Goal: Information Seeking & Learning: Learn about a topic

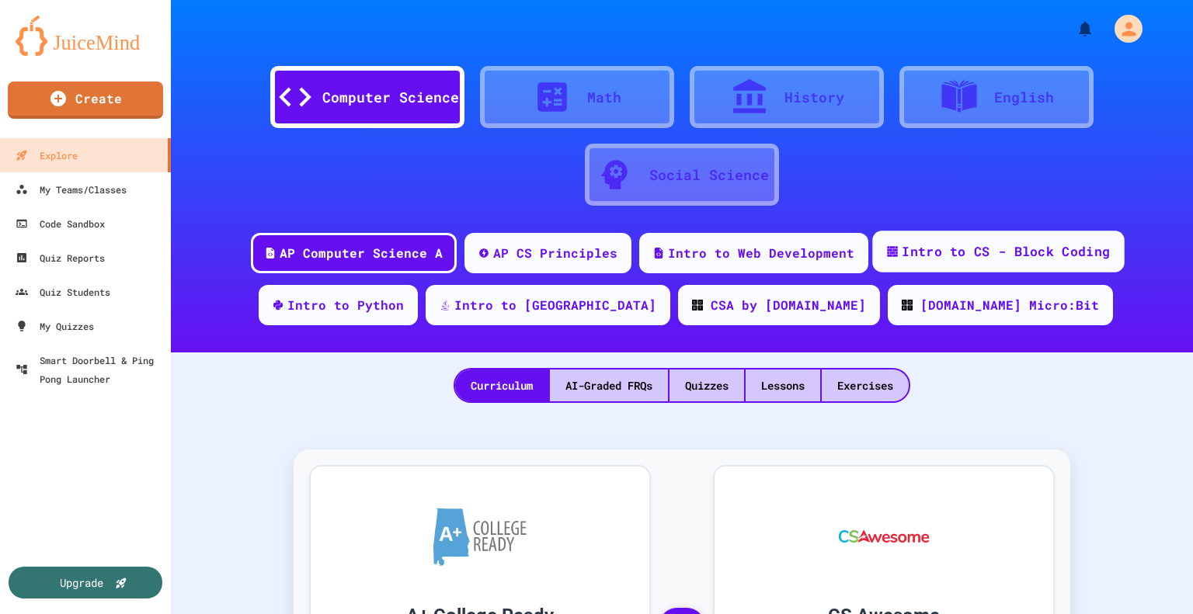
click at [978, 249] on div "Intro to CS - Block Coding" at bounding box center [1006, 251] width 208 height 19
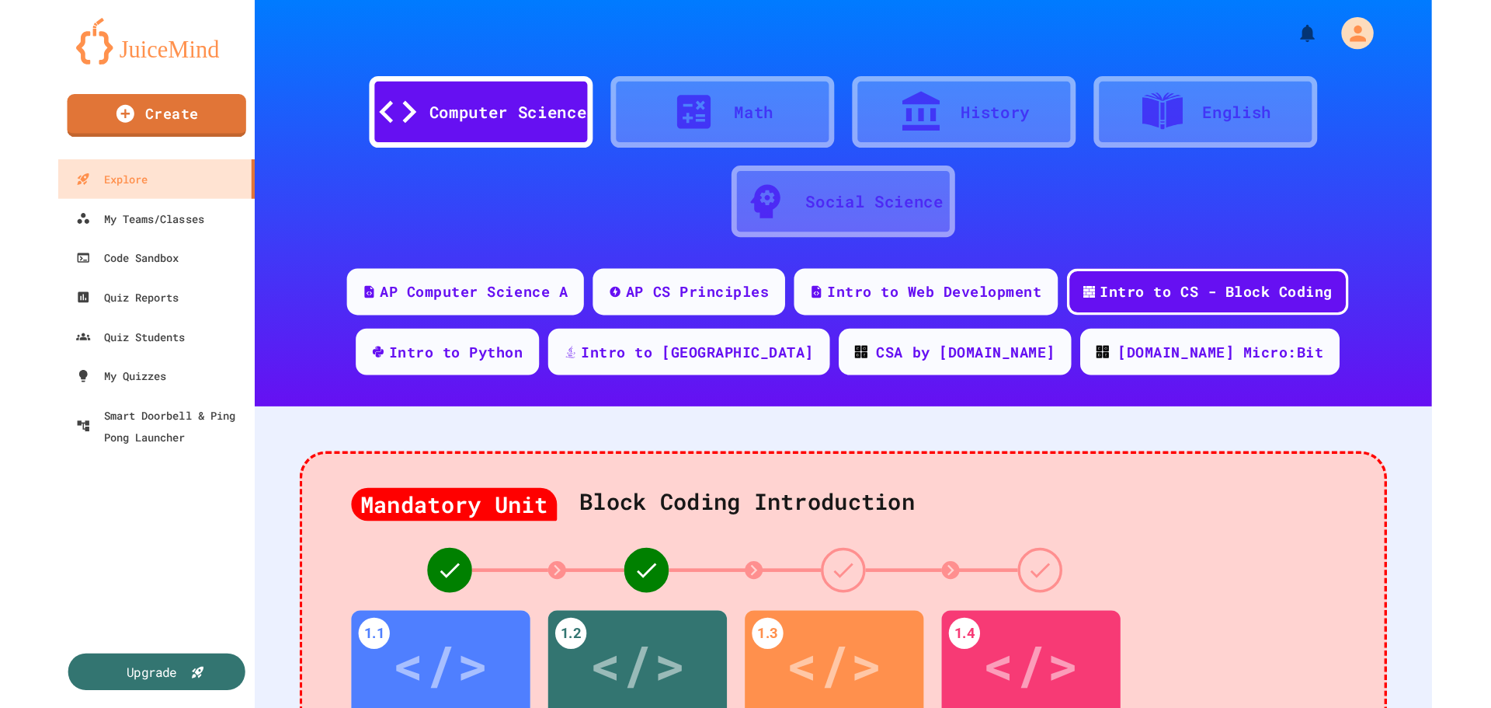
scroll to position [233, 0]
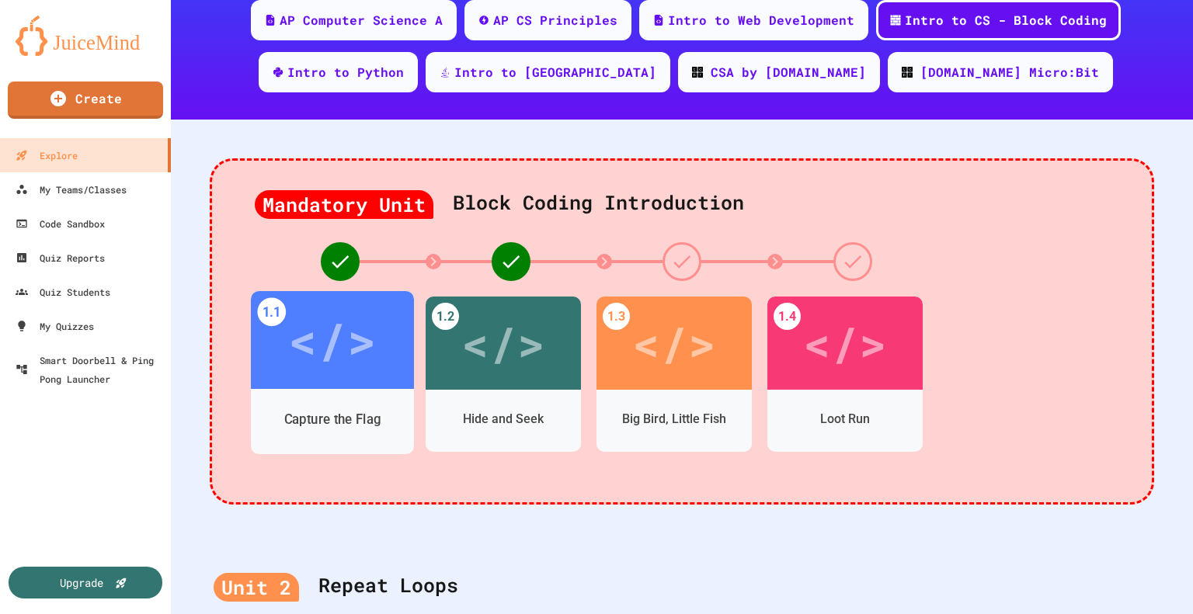
click at [320, 362] on div "</>" at bounding box center [332, 341] width 88 height 74
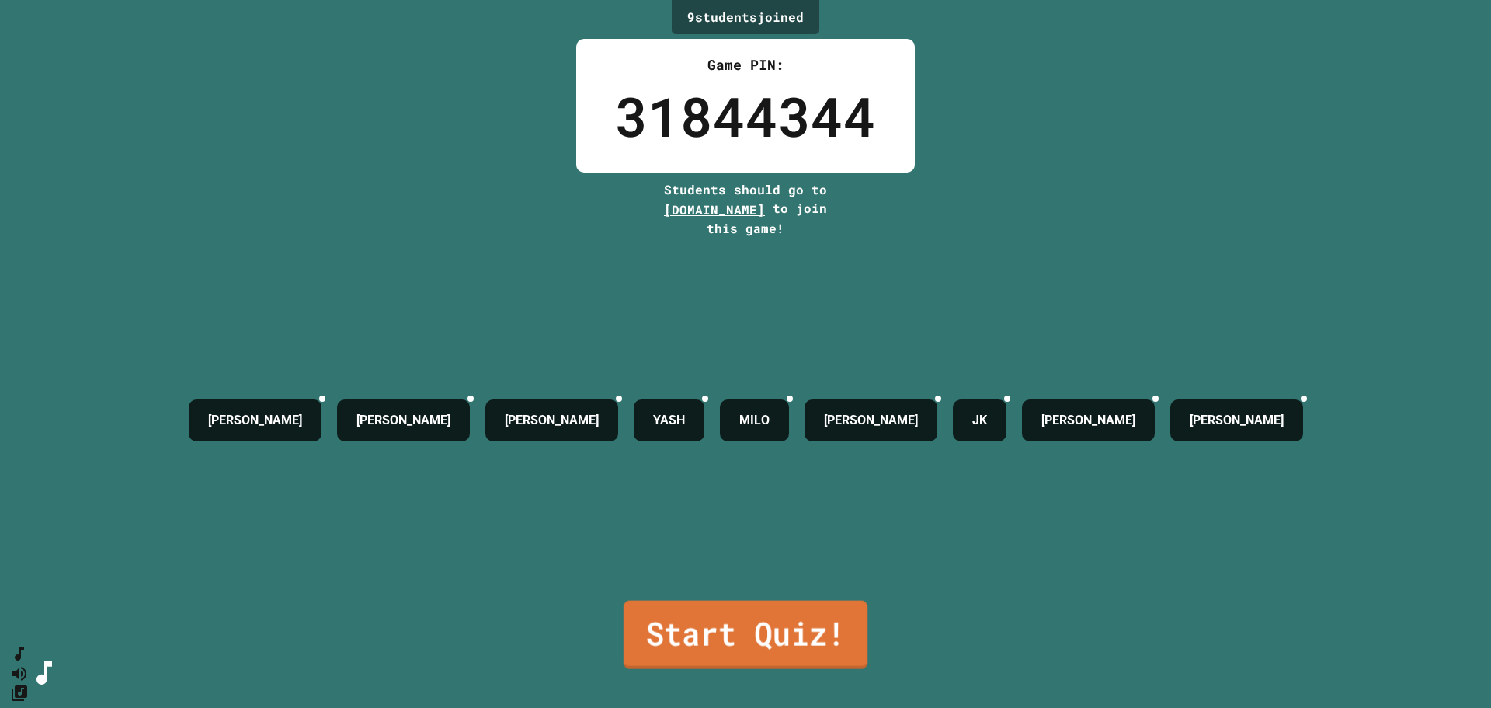
click at [712, 614] on link "Start Quiz!" at bounding box center [746, 634] width 244 height 68
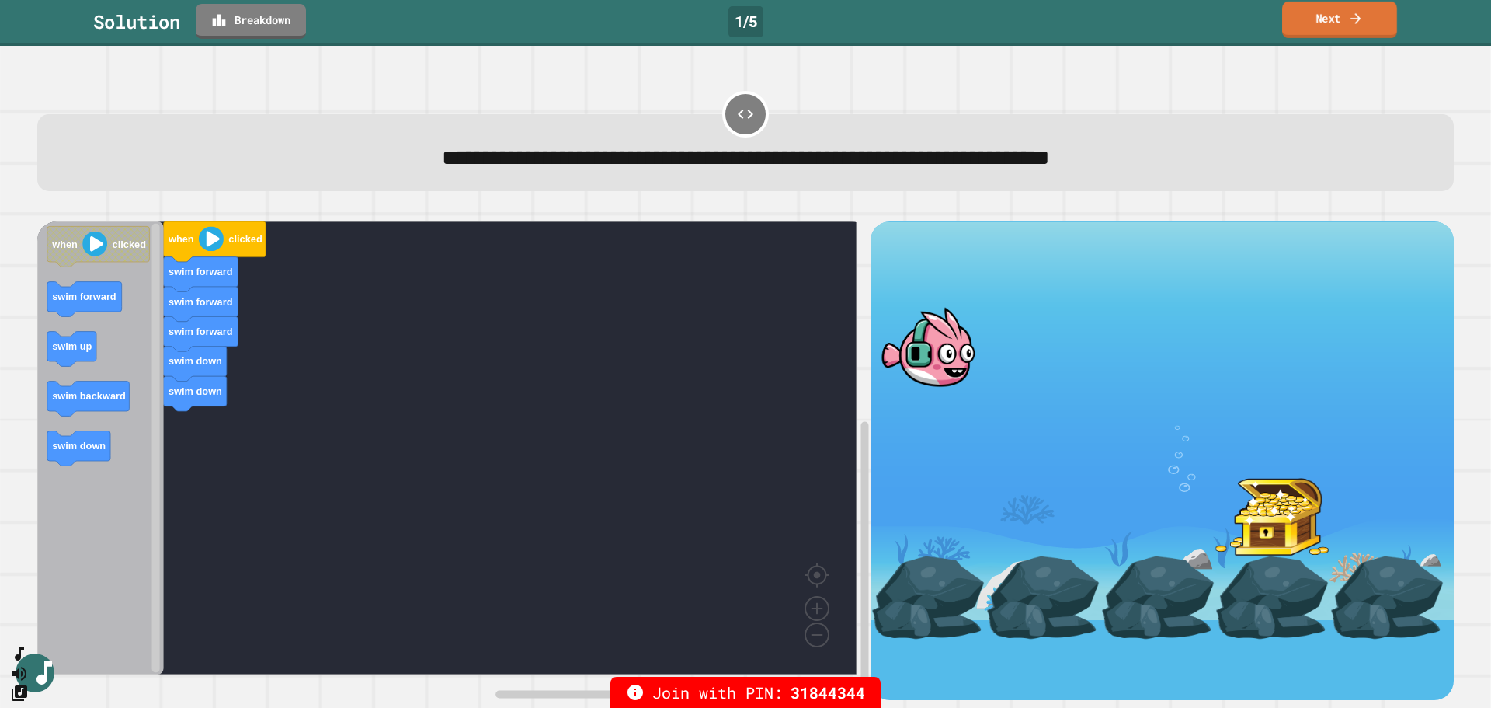
click at [1192, 22] on link "Next" at bounding box center [1339, 20] width 115 height 37
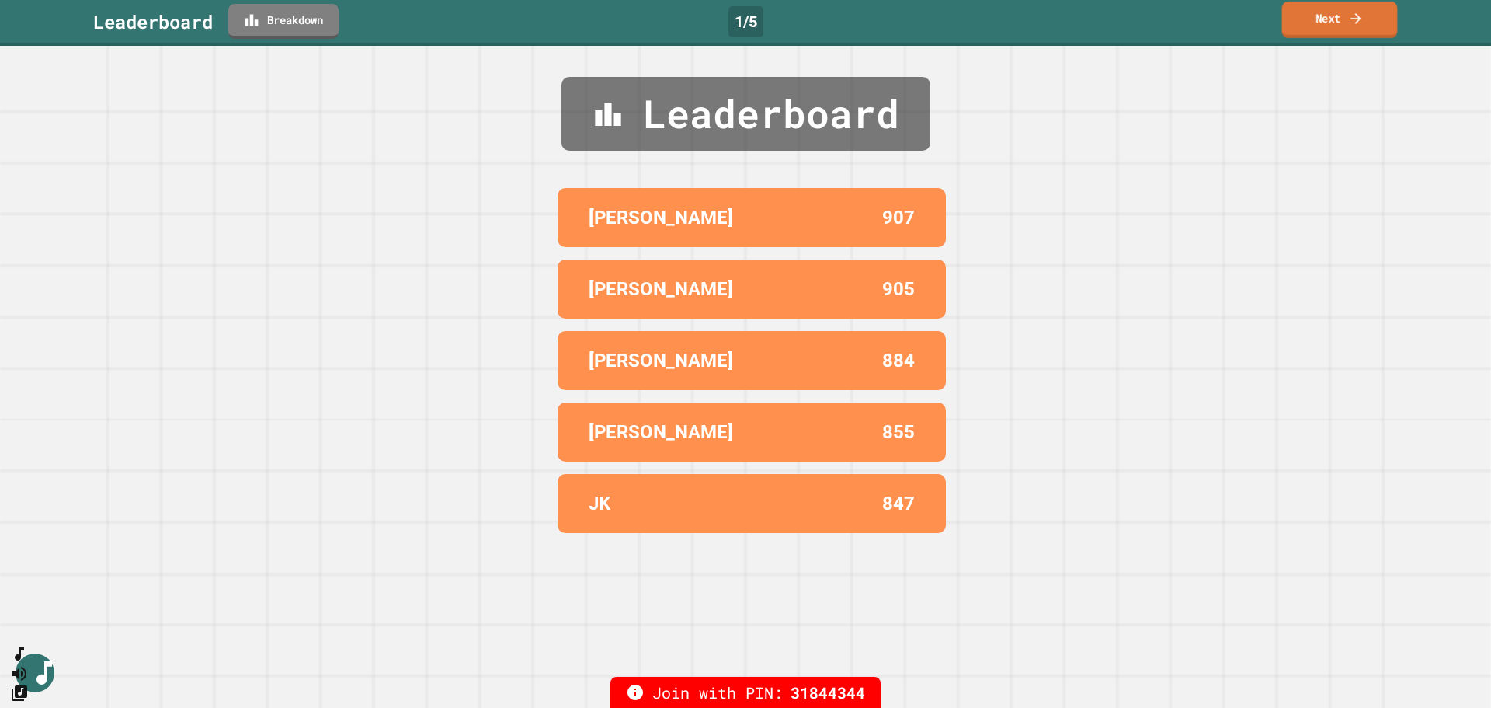
click at [1192, 22] on link "Next" at bounding box center [1340, 20] width 116 height 37
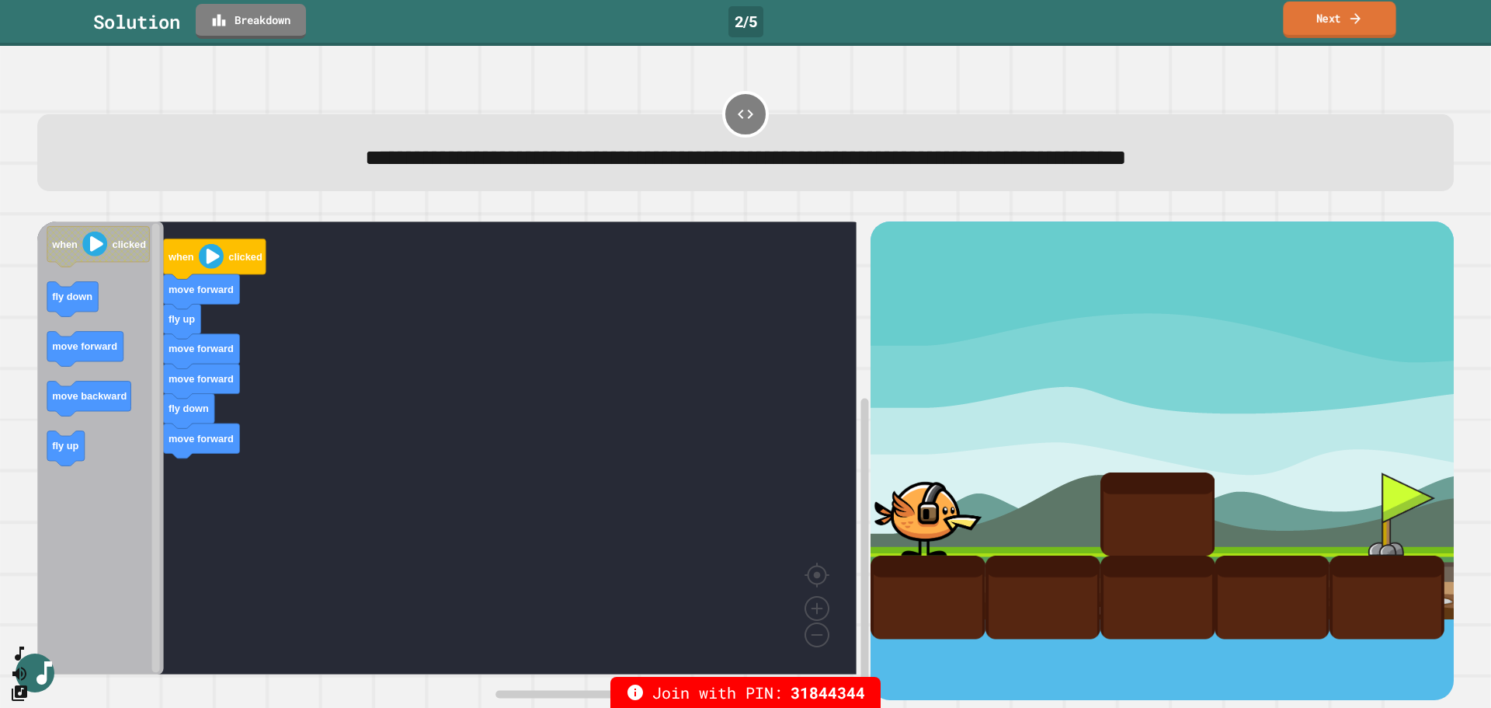
click at [1192, 23] on link "Next" at bounding box center [1339, 20] width 113 height 37
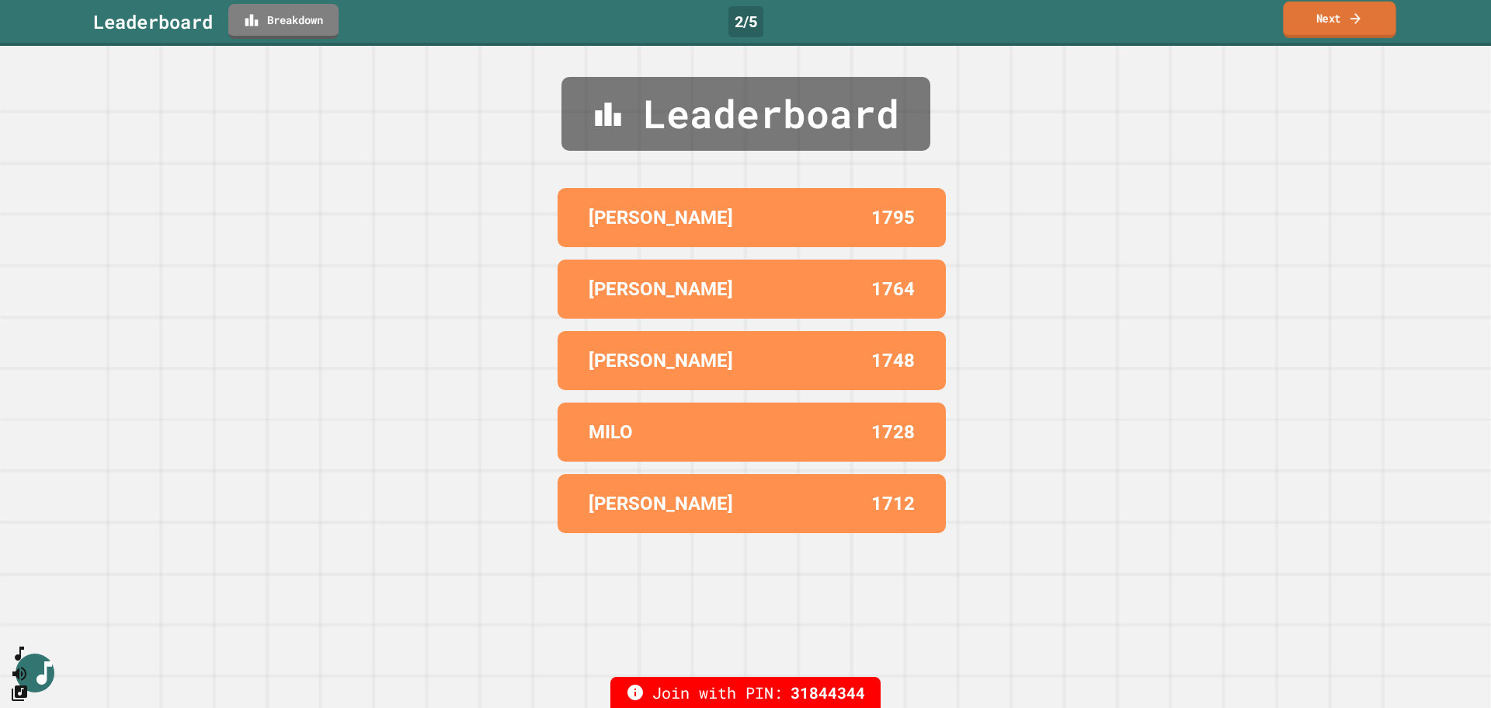
click at [1192, 23] on link "Next" at bounding box center [1339, 20] width 113 height 37
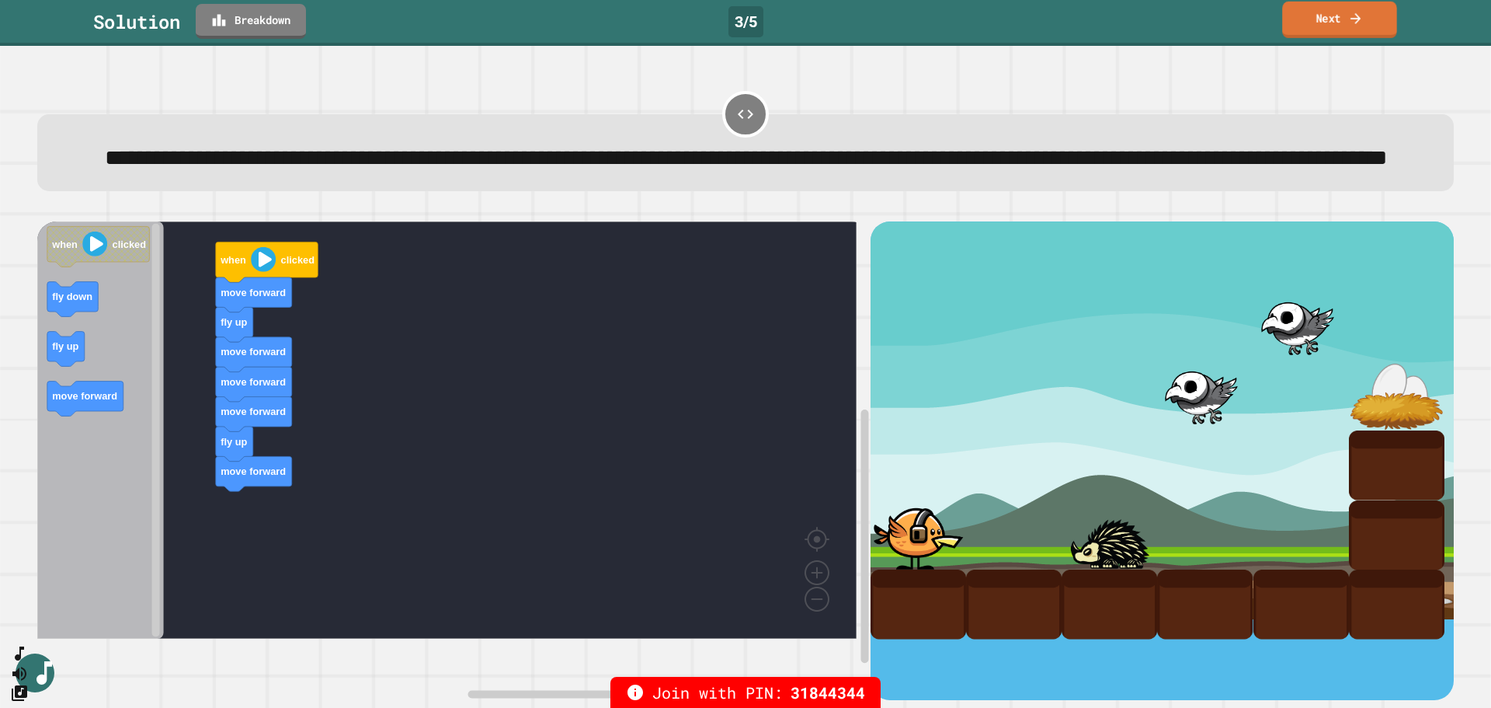
click at [1192, 13] on link "Next" at bounding box center [1339, 20] width 115 height 37
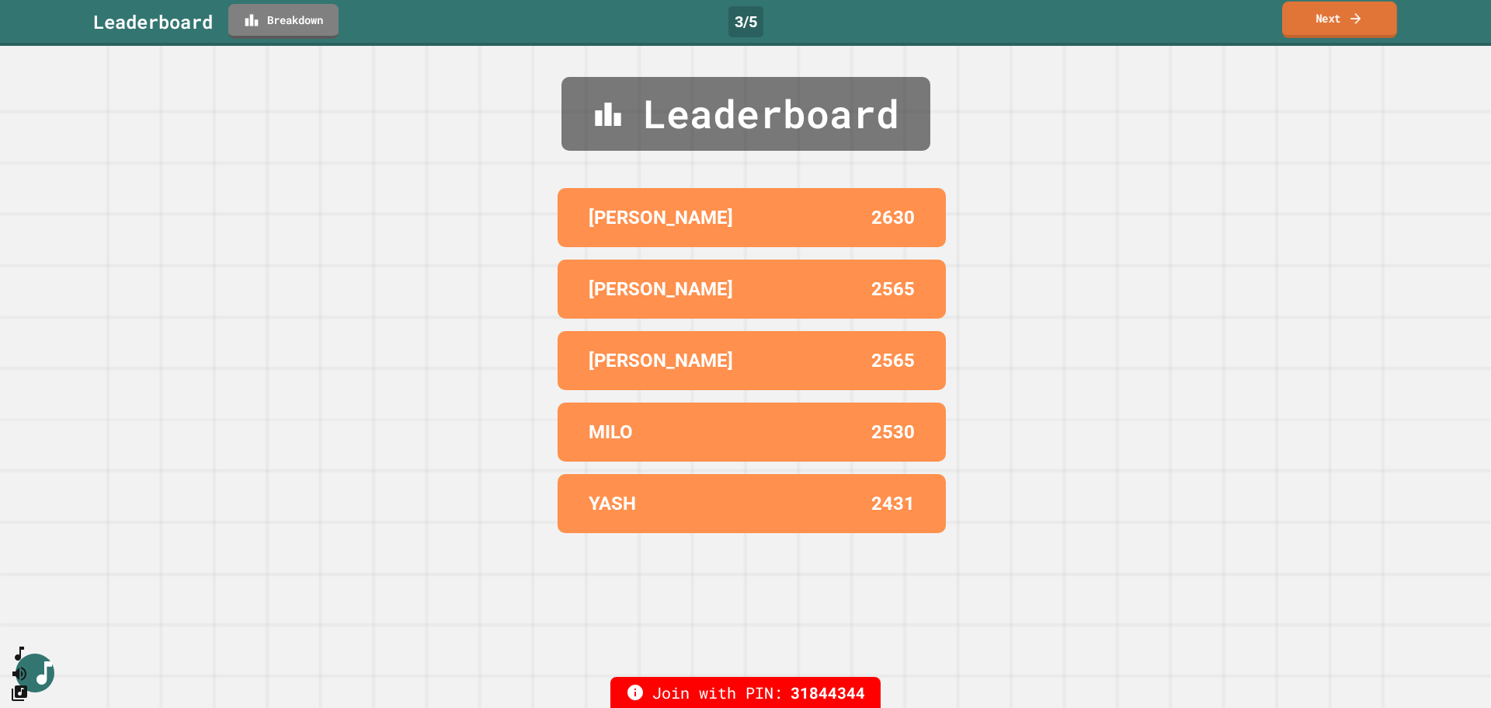
click at [1192, 13] on link "Next" at bounding box center [1339, 20] width 115 height 37
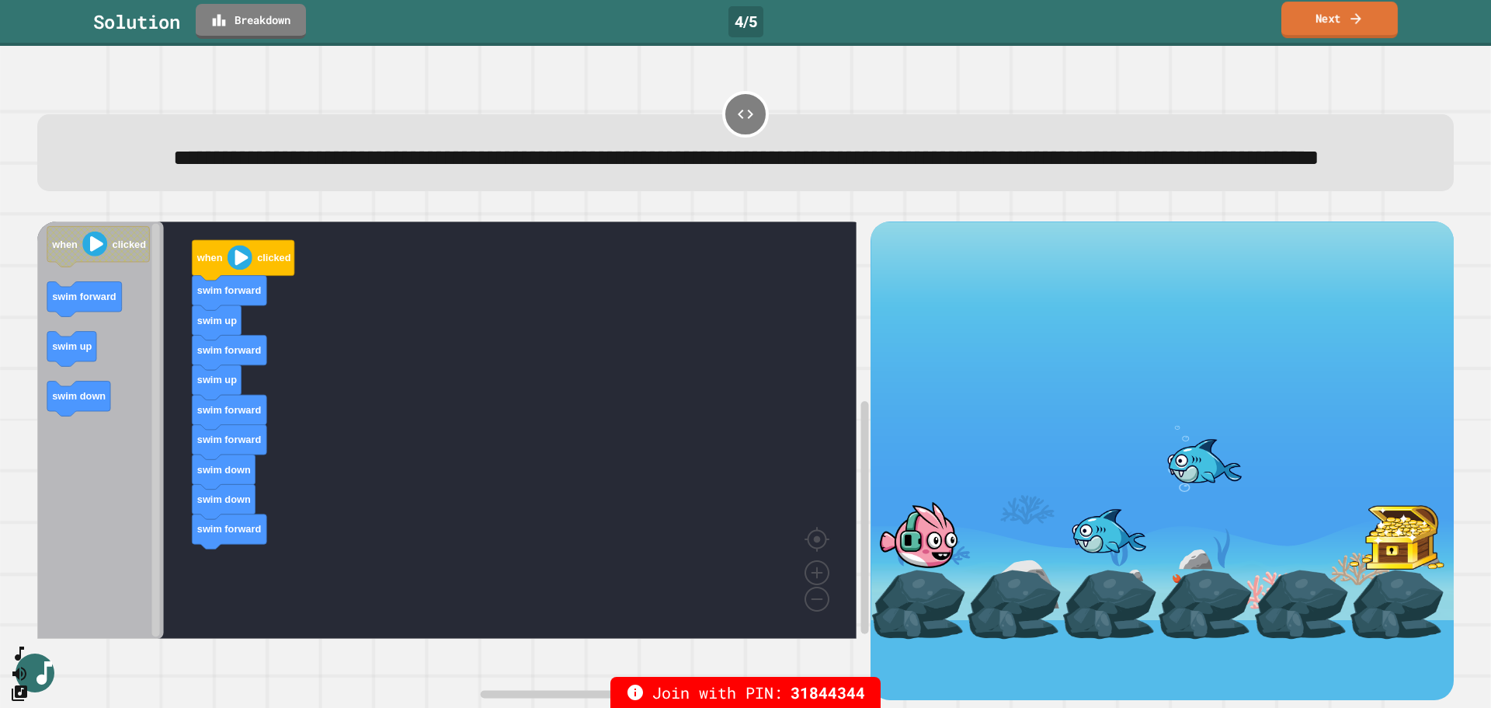
click at [1192, 15] on link "Next" at bounding box center [1340, 20] width 117 height 37
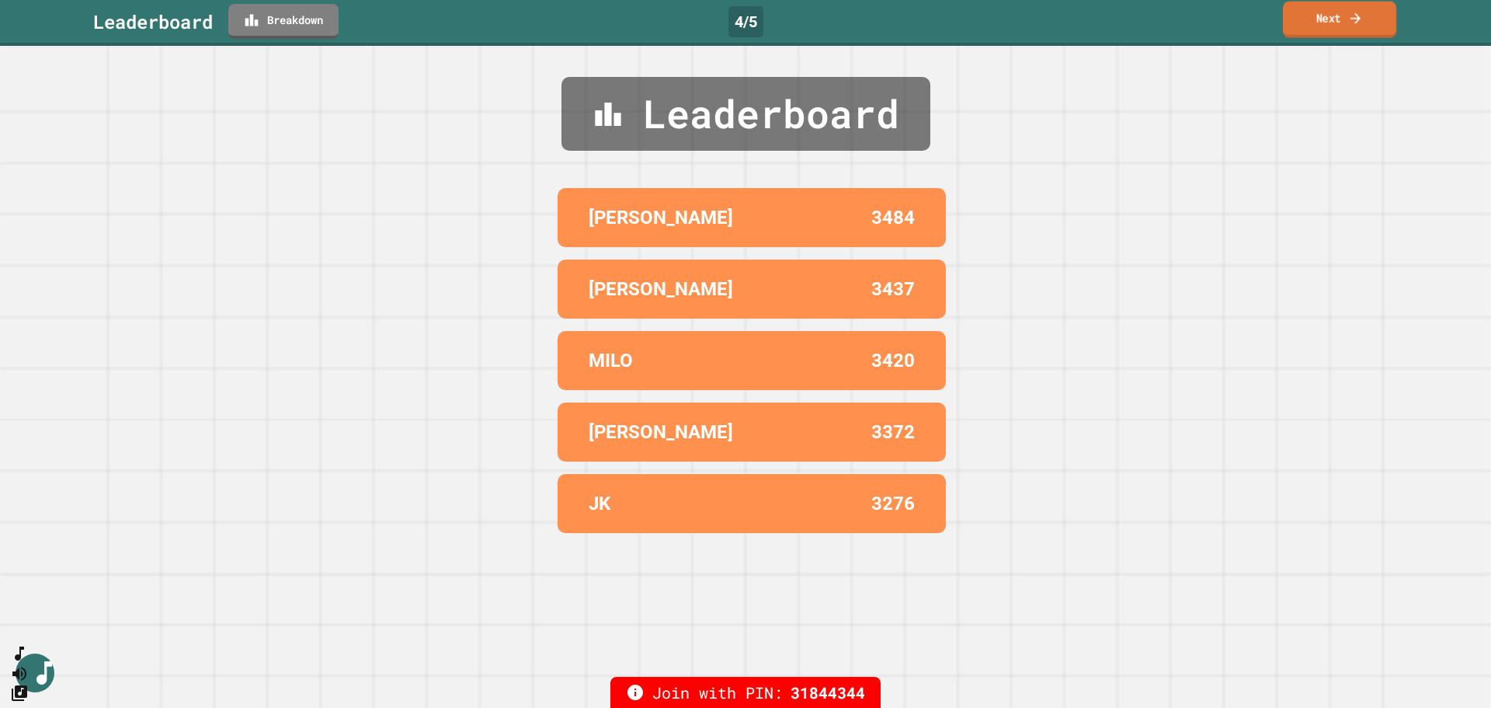
click at [1192, 18] on link "Next" at bounding box center [1339, 20] width 113 height 37
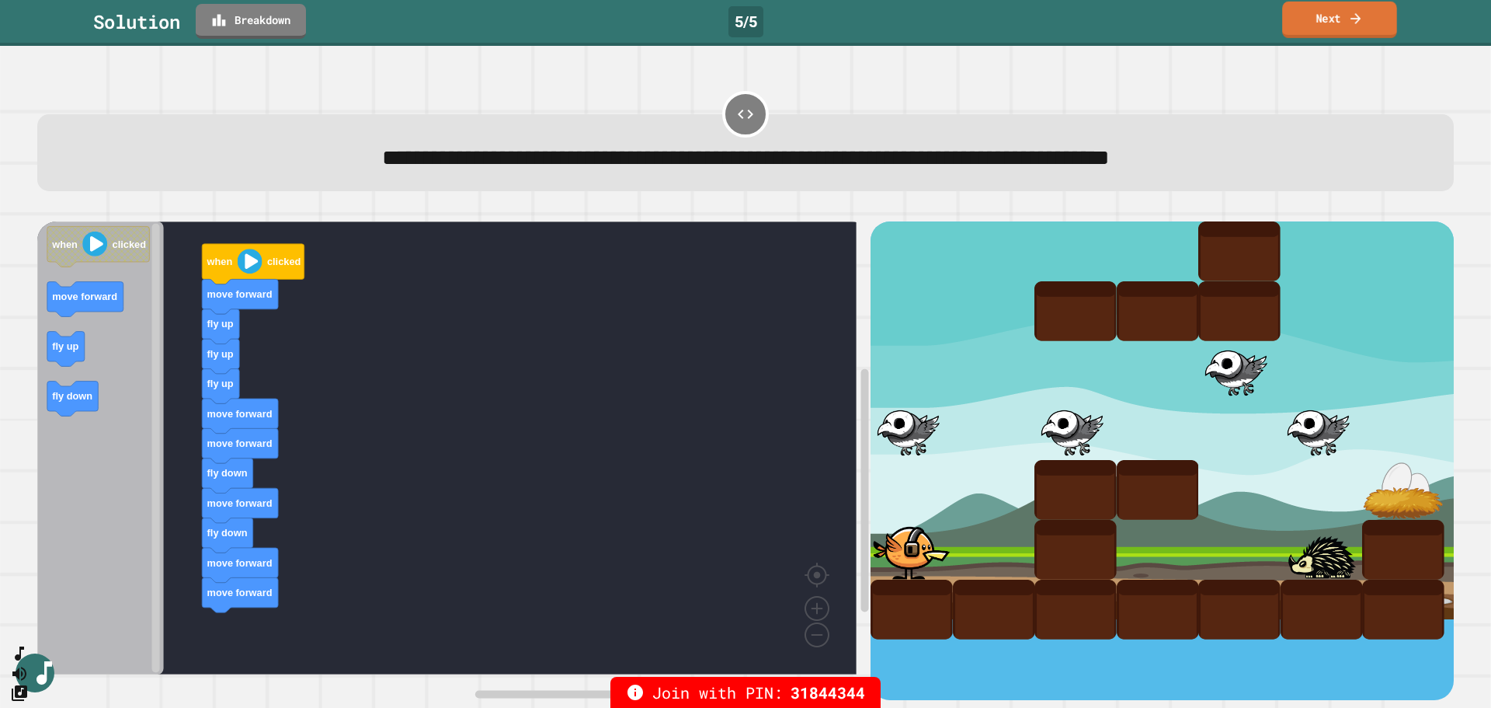
click at [1192, 11] on link "Next" at bounding box center [1339, 20] width 115 height 37
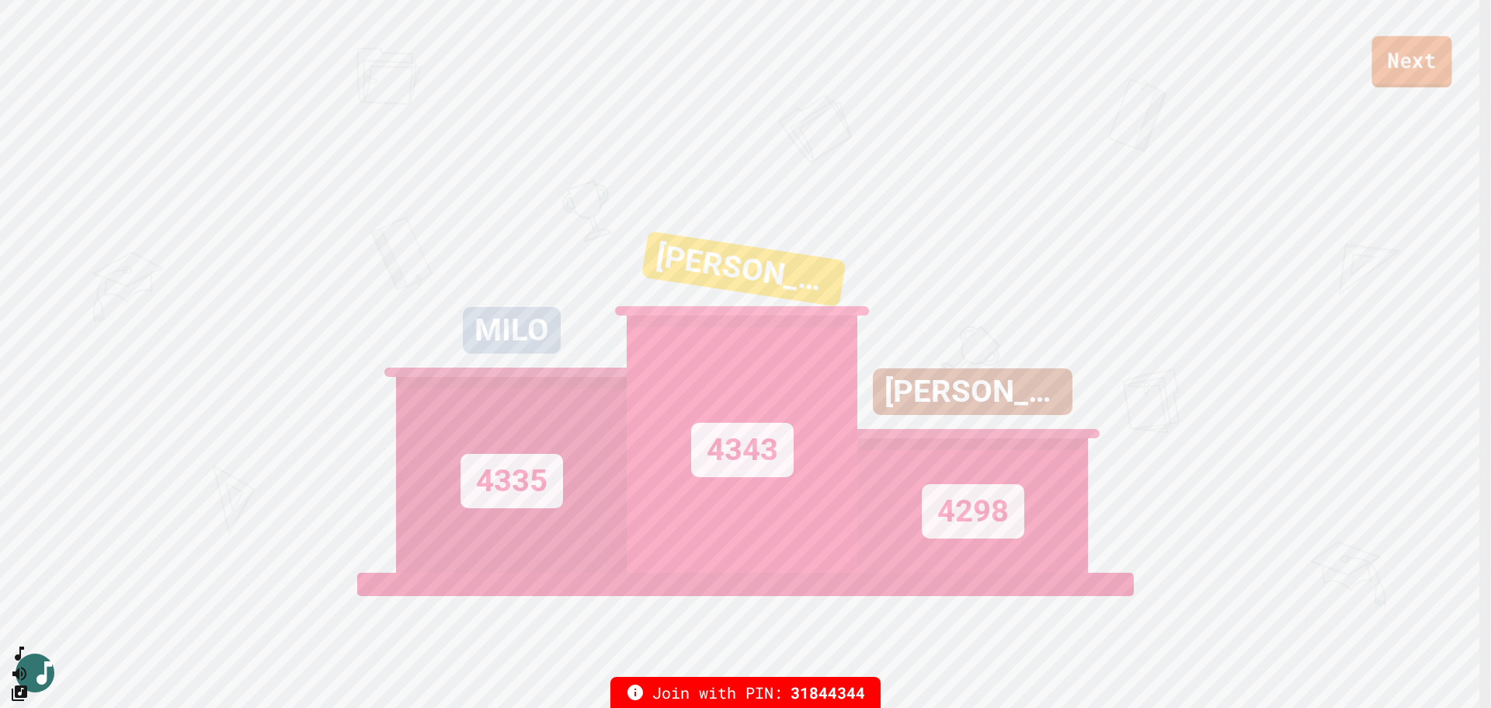
click at [1192, 61] on link "Next" at bounding box center [1412, 61] width 80 height 51
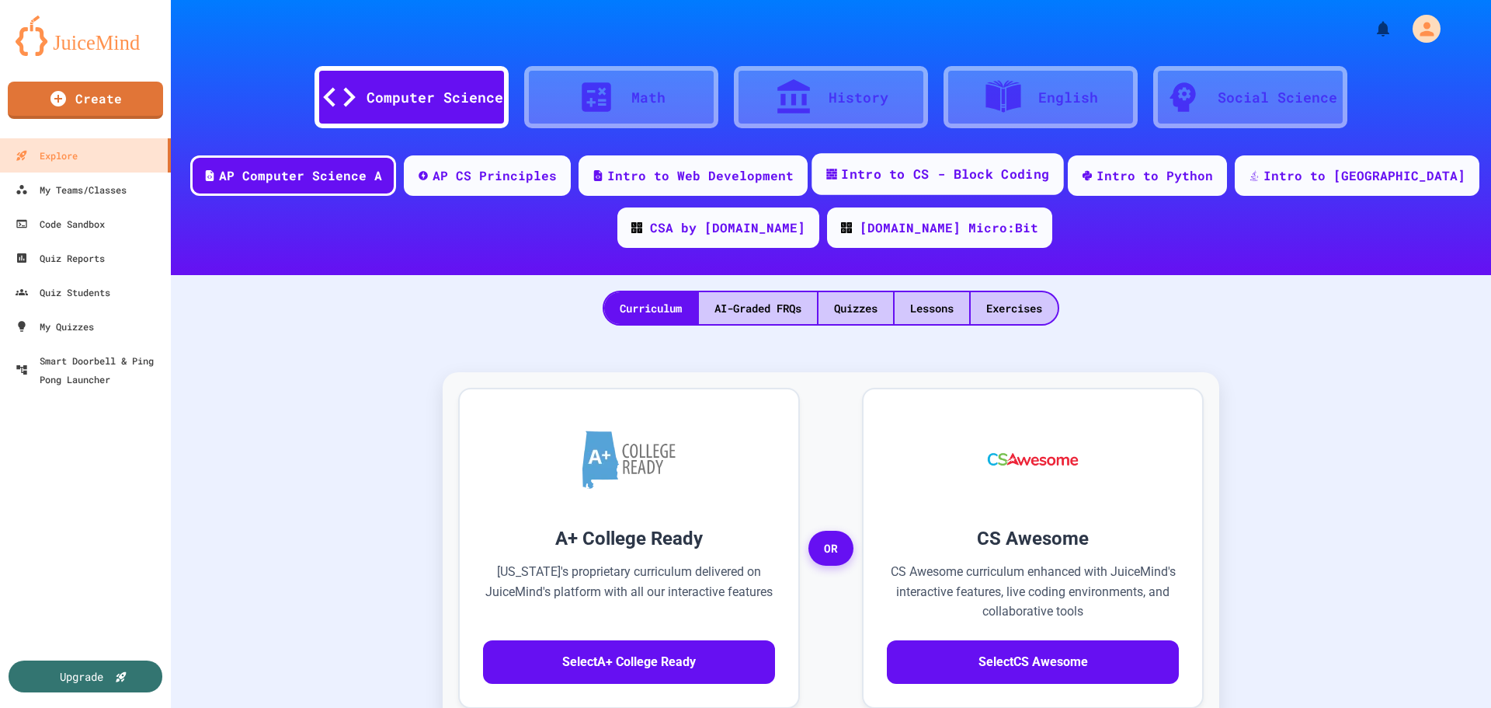
click at [1042, 179] on div "Intro to CS - Block Coding" at bounding box center [945, 174] width 208 height 19
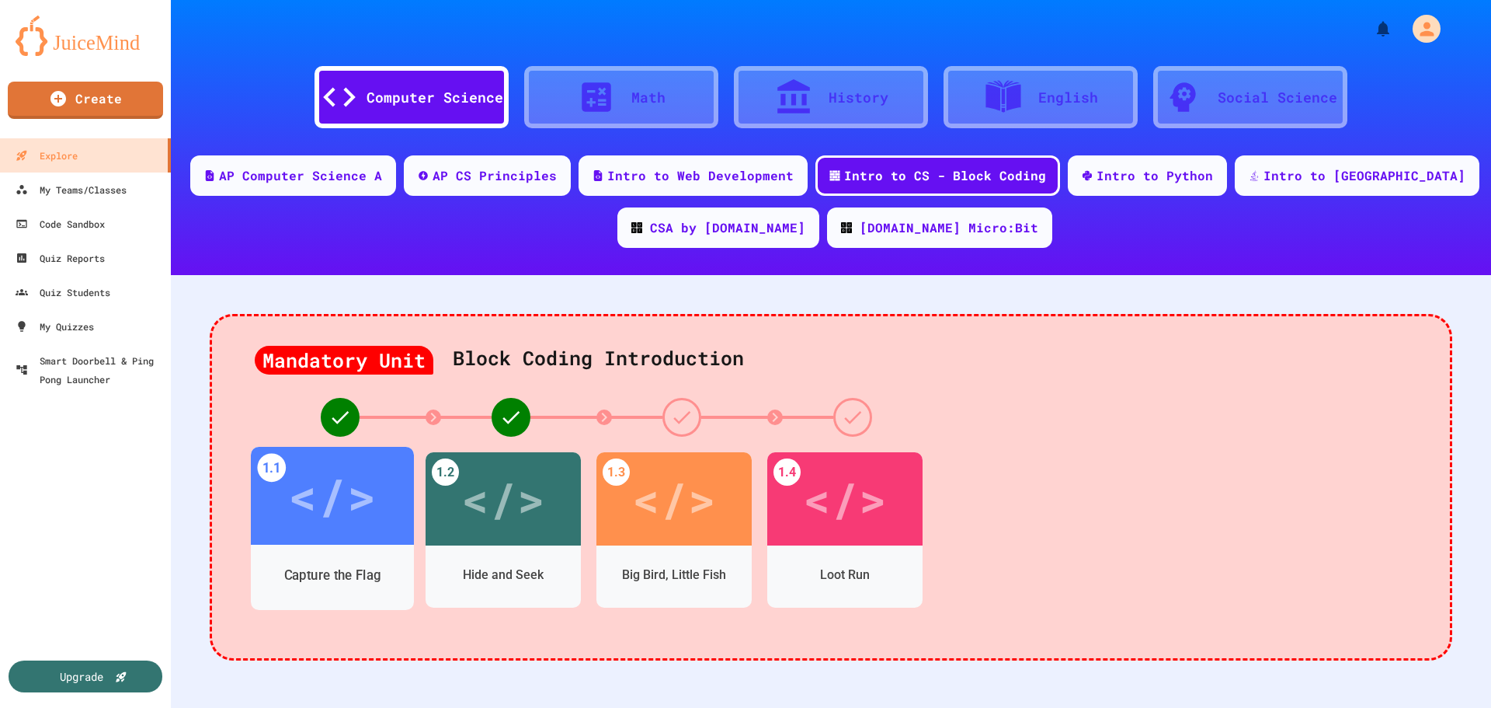
click at [329, 523] on div "</>" at bounding box center [332, 496] width 88 height 74
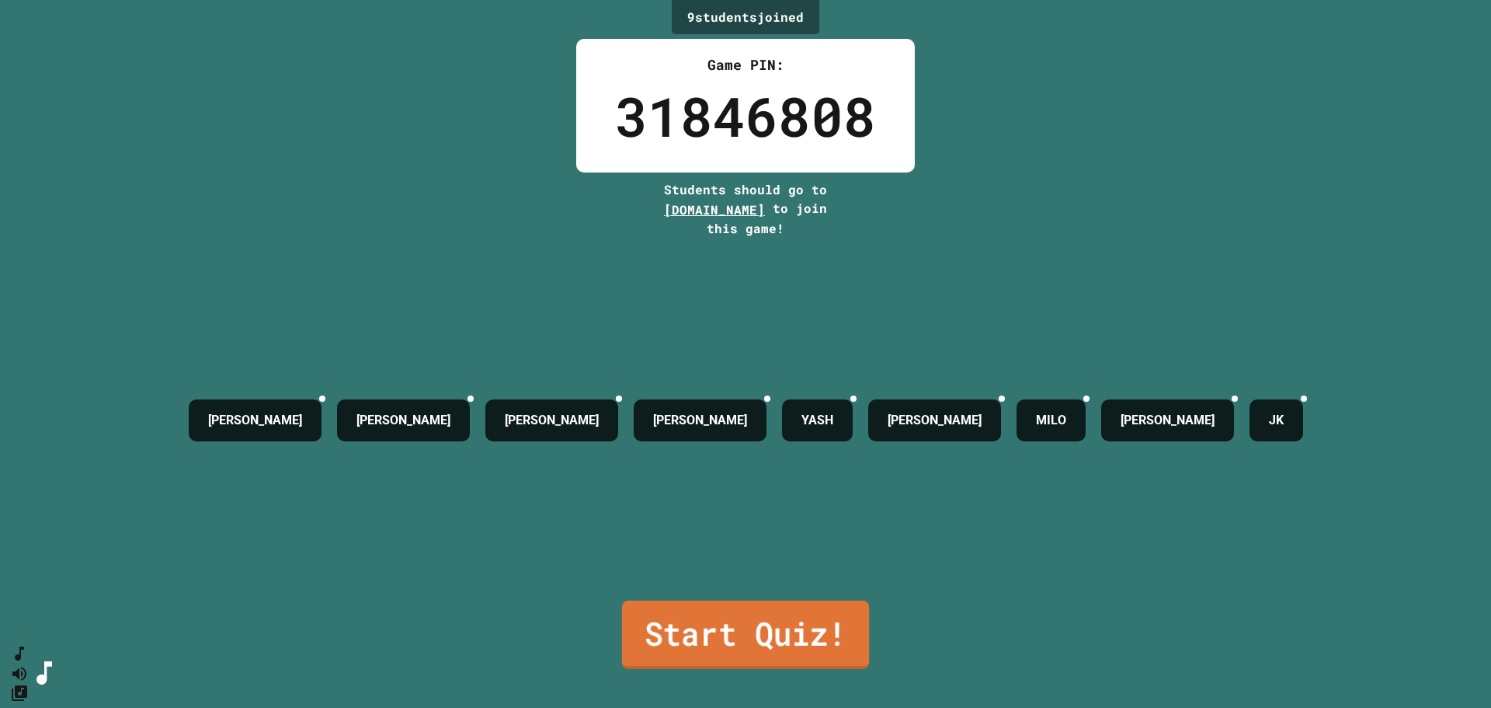
click at [672, 604] on link "Start Quiz!" at bounding box center [745, 634] width 247 height 68
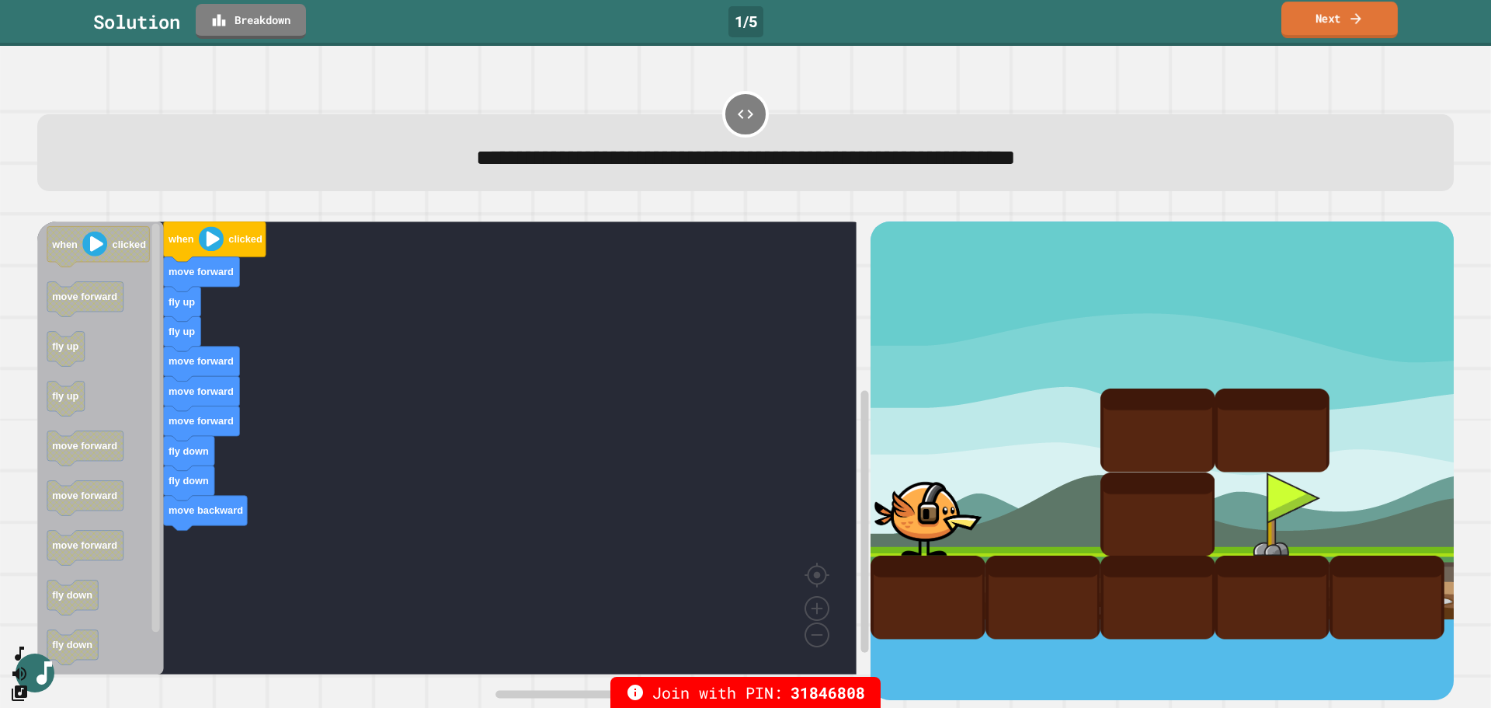
click at [1192, 23] on link "Next" at bounding box center [1340, 20] width 117 height 37
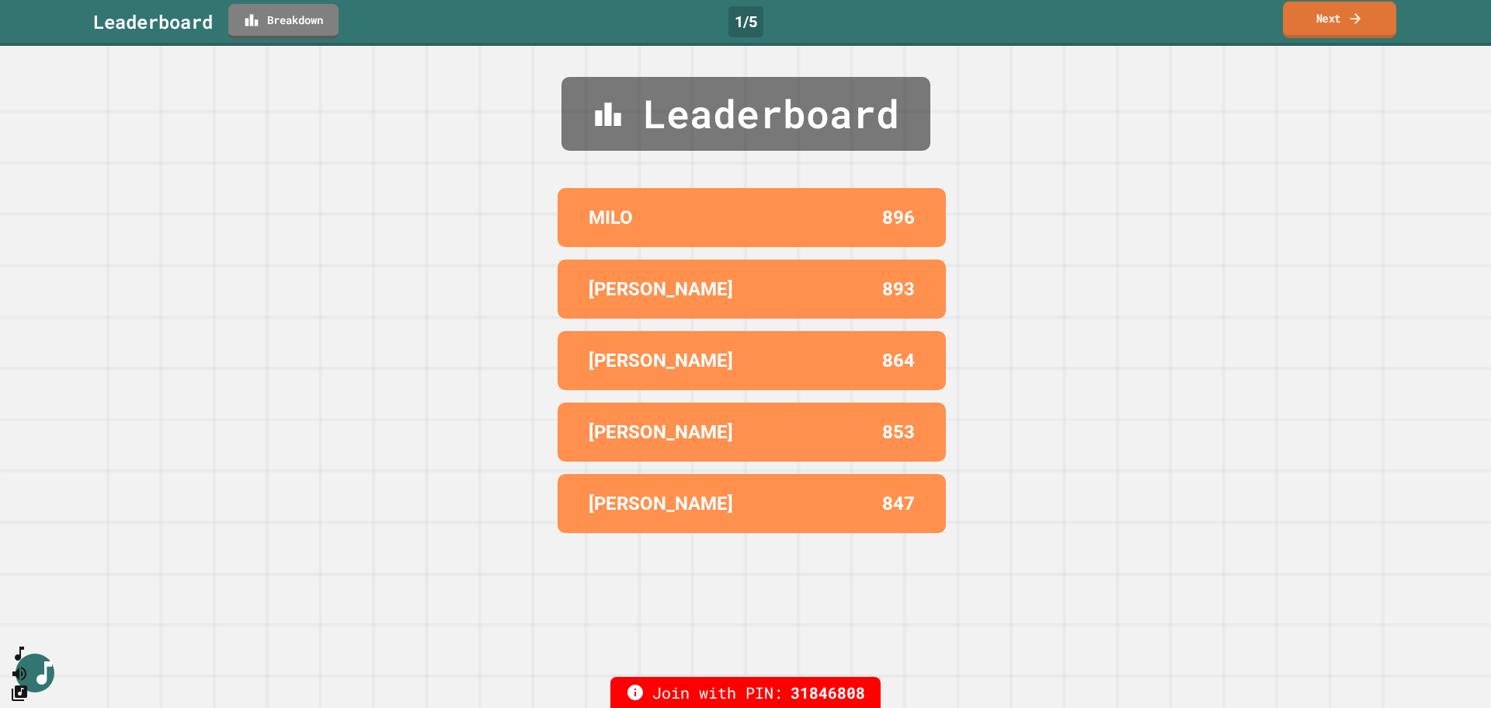
click at [1192, 21] on link "Next" at bounding box center [1339, 20] width 113 height 37
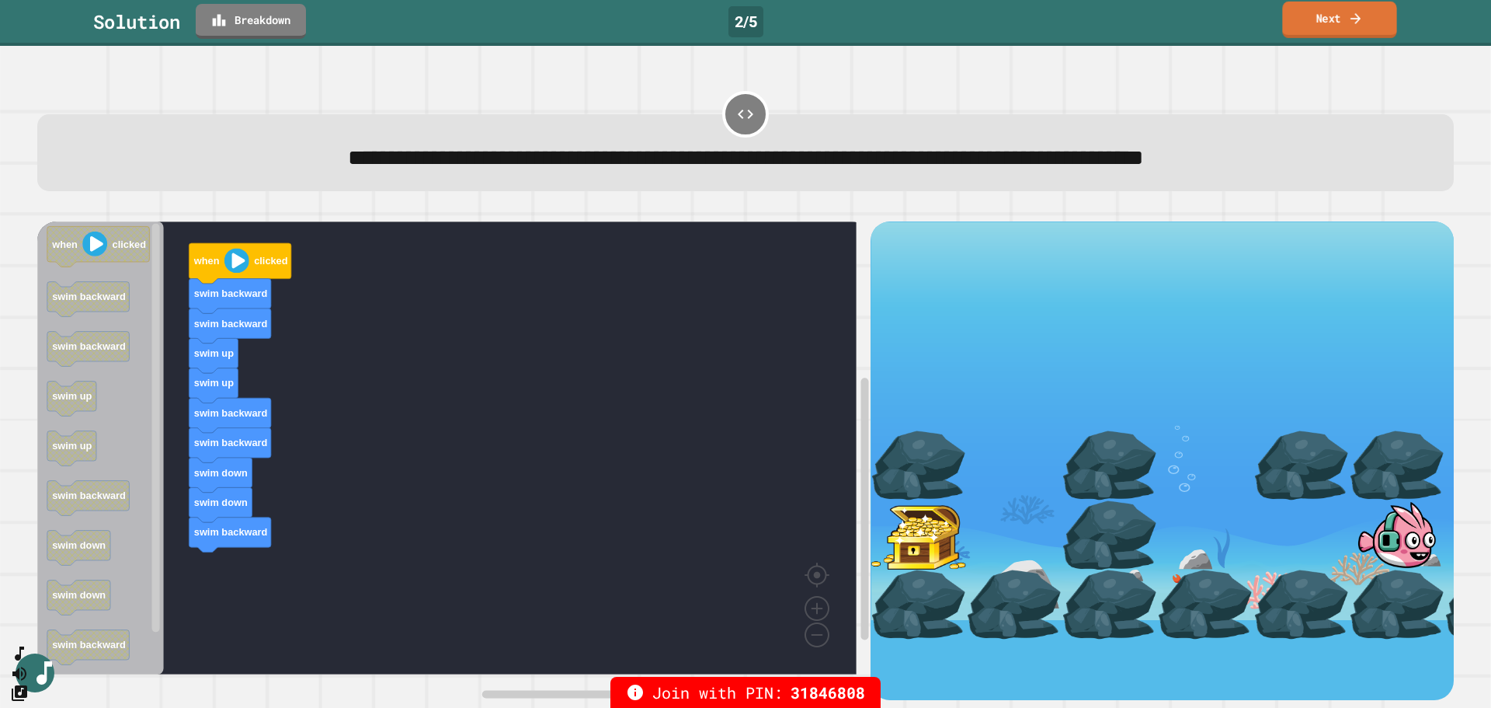
click at [1192, 23] on link "Next" at bounding box center [1339, 20] width 114 height 37
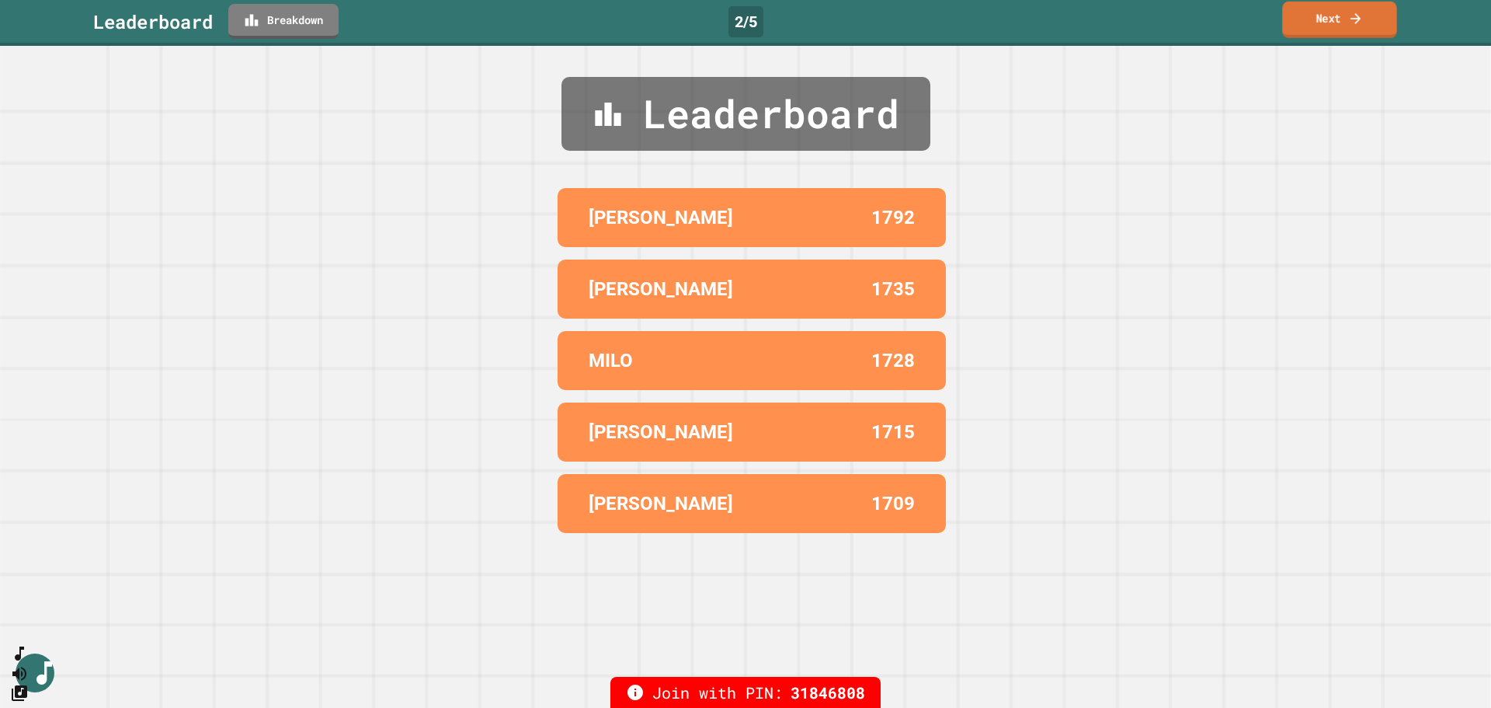
click at [1192, 24] on link "Next" at bounding box center [1339, 20] width 114 height 37
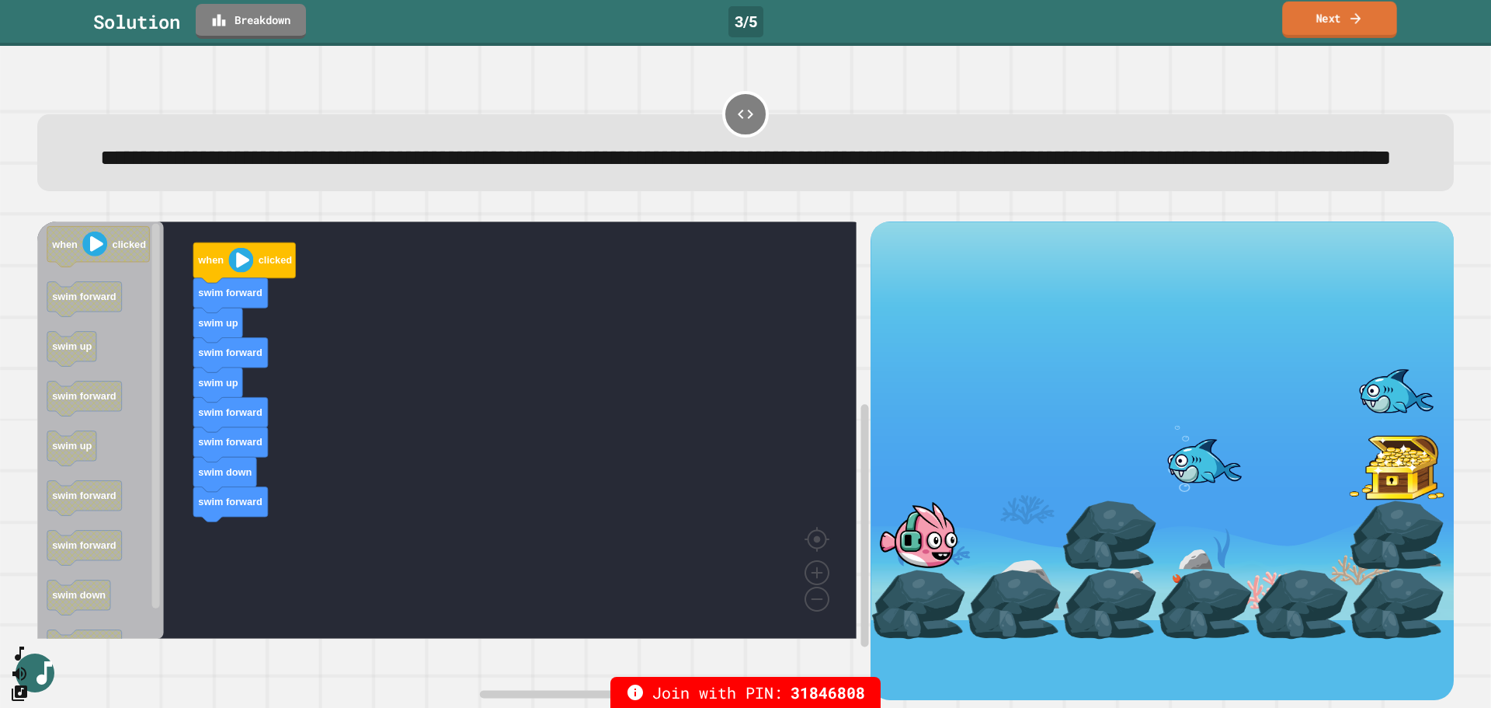
drag, startPoint x: 1336, startPoint y: 22, endPoint x: 1329, endPoint y: 17, distance: 8.4
click at [1192, 17] on link "Next" at bounding box center [1339, 20] width 115 height 37
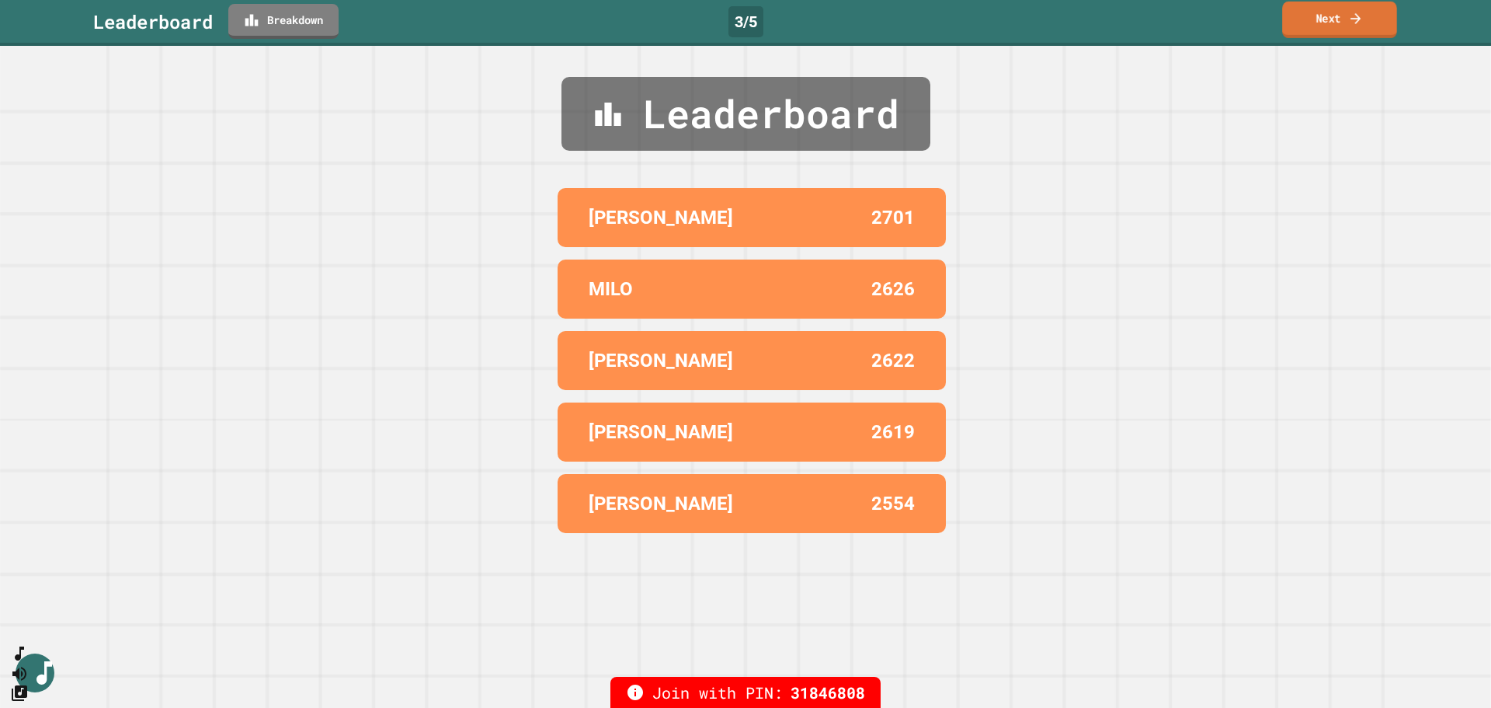
click at [1192, 11] on link "Next" at bounding box center [1339, 20] width 115 height 37
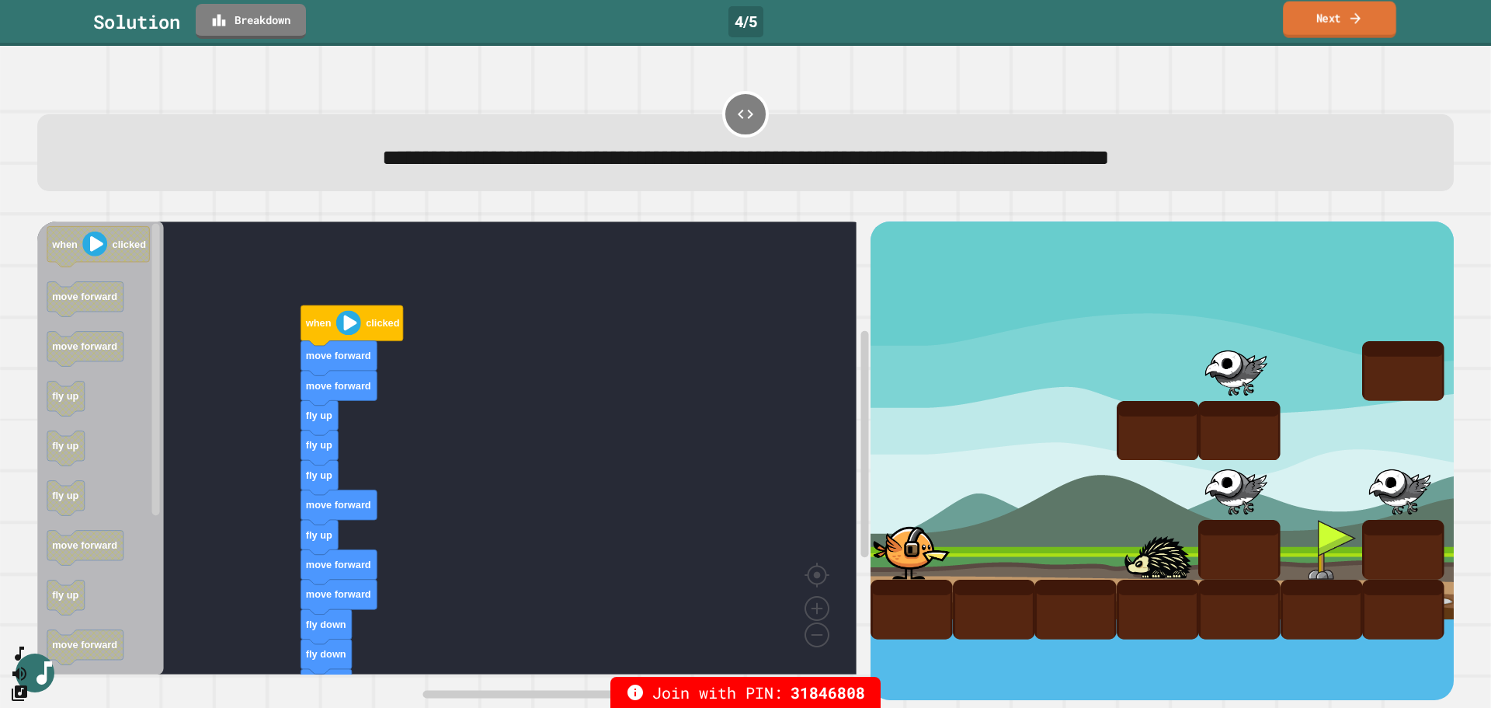
click at [1192, 19] on link "Next" at bounding box center [1339, 20] width 113 height 37
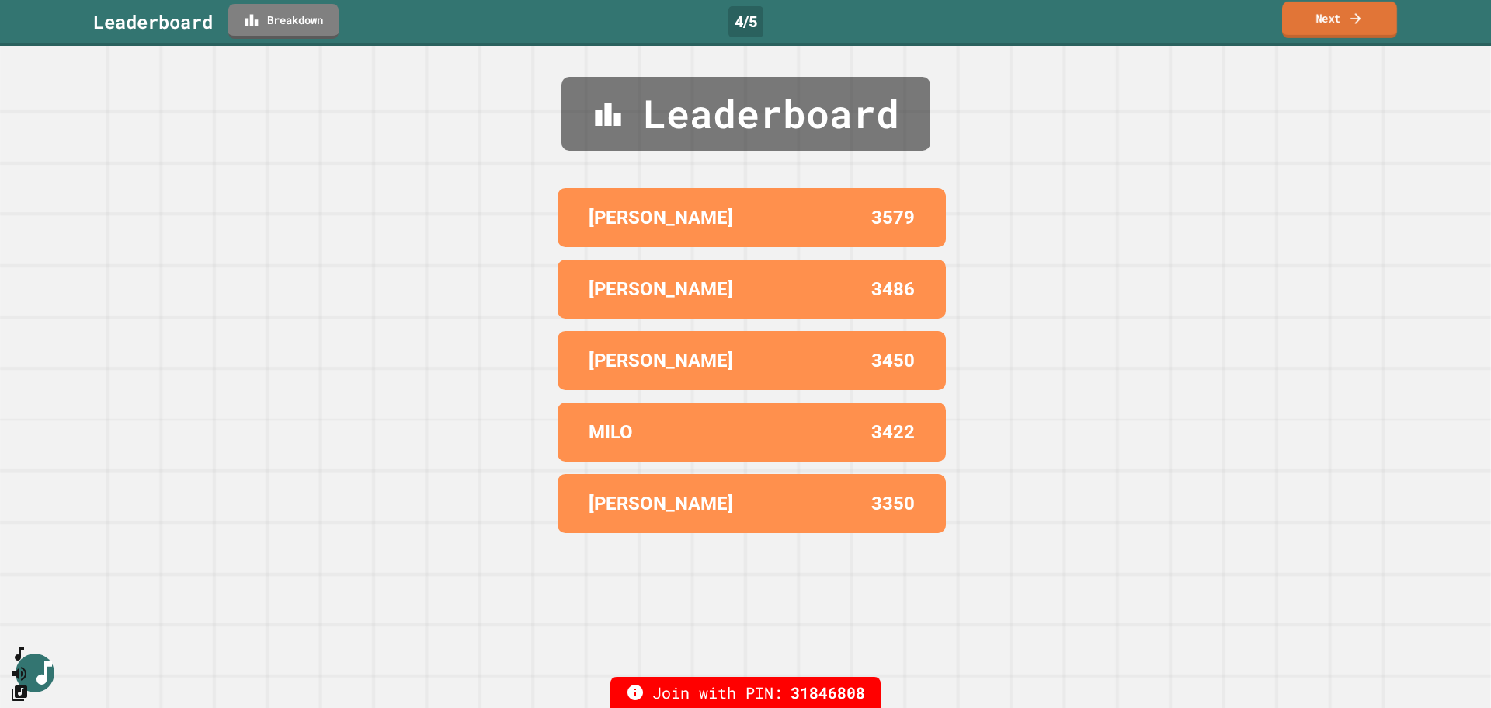
click at [1192, 16] on link "Next" at bounding box center [1339, 20] width 115 height 37
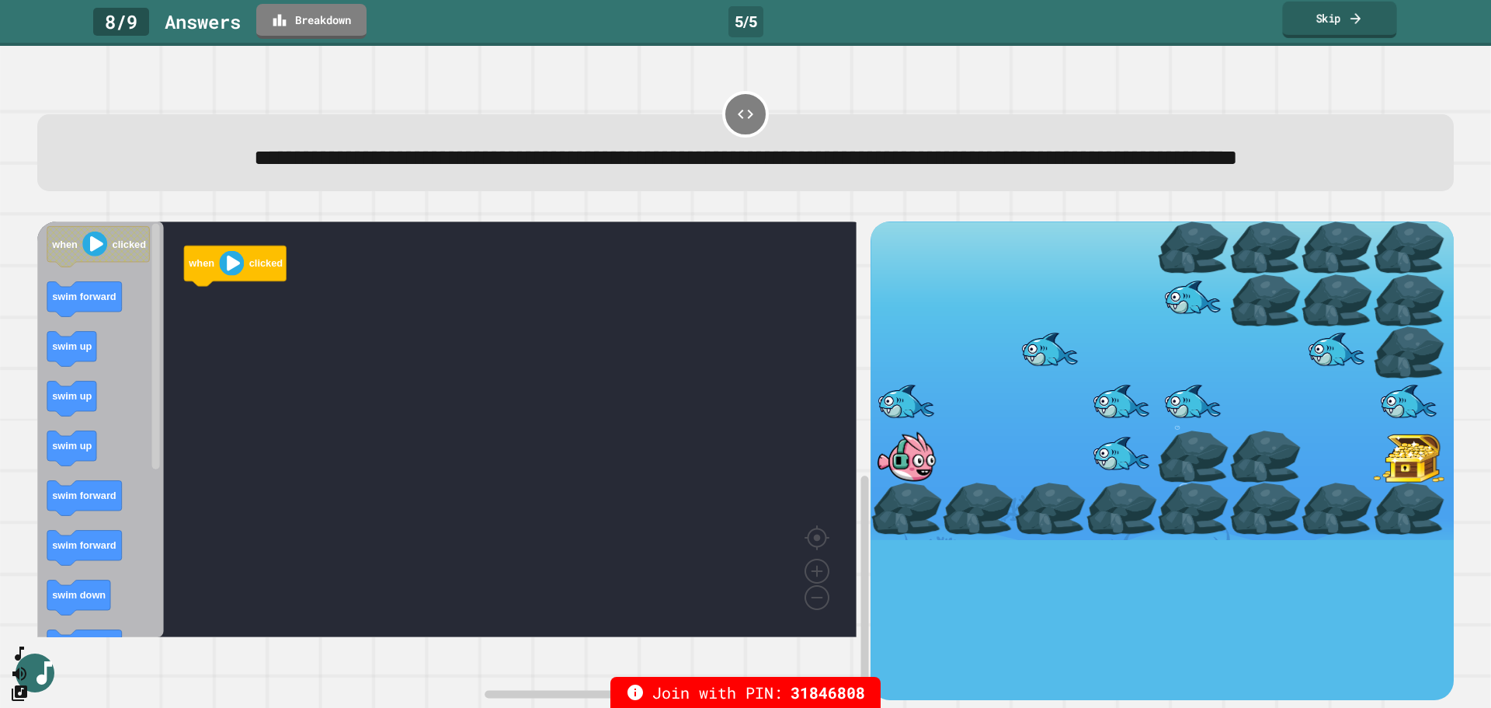
click at [1192, 19] on link "Skip" at bounding box center [1339, 20] width 114 height 37
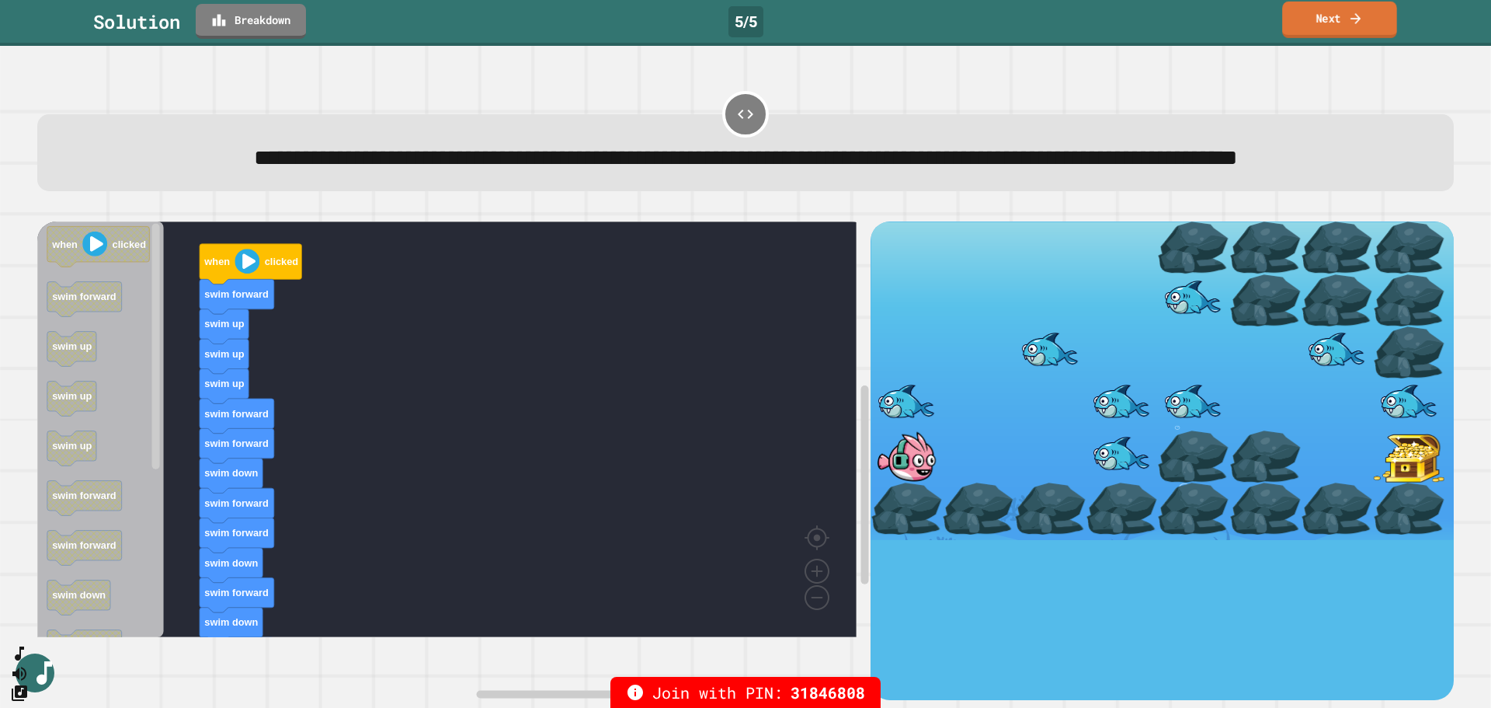
click at [1192, 19] on link "Next" at bounding box center [1339, 20] width 115 height 37
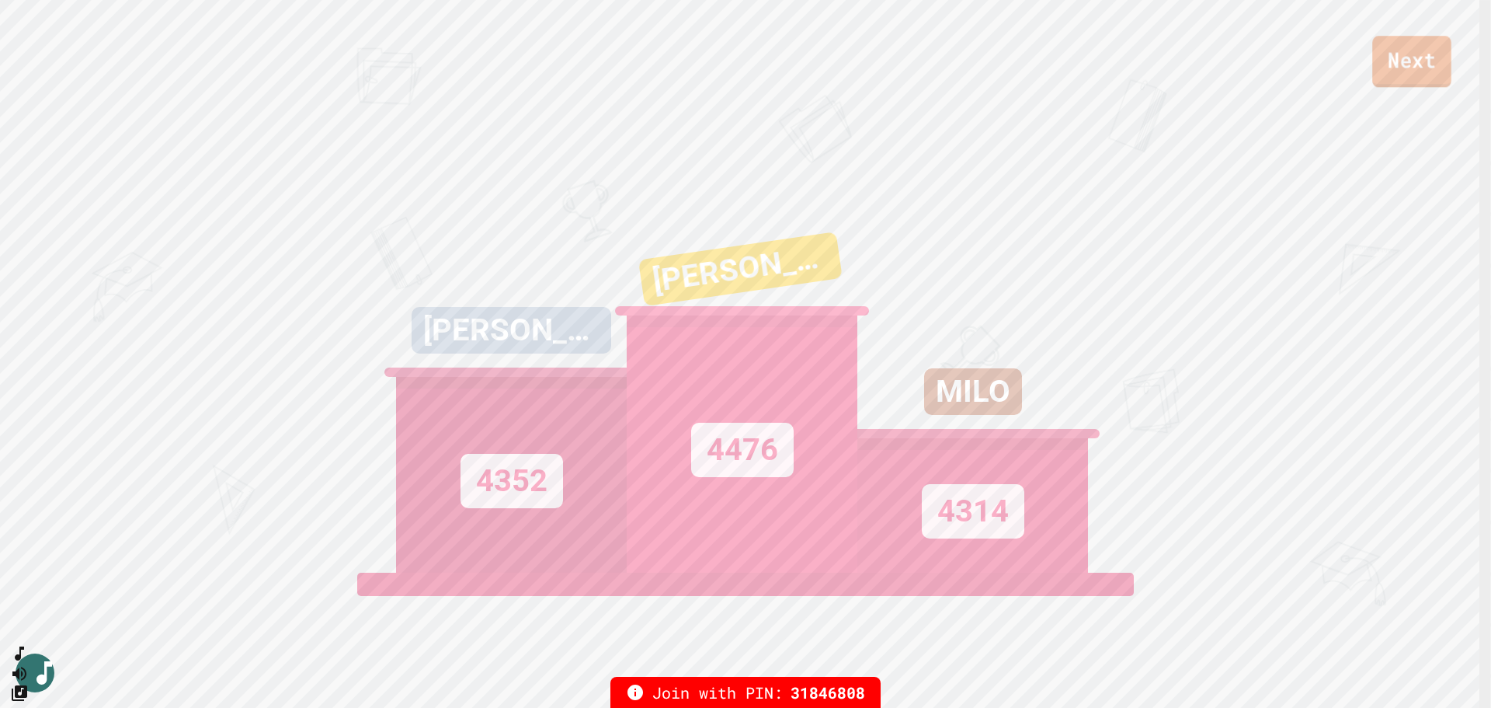
click at [1192, 54] on link "Next" at bounding box center [1411, 61] width 79 height 51
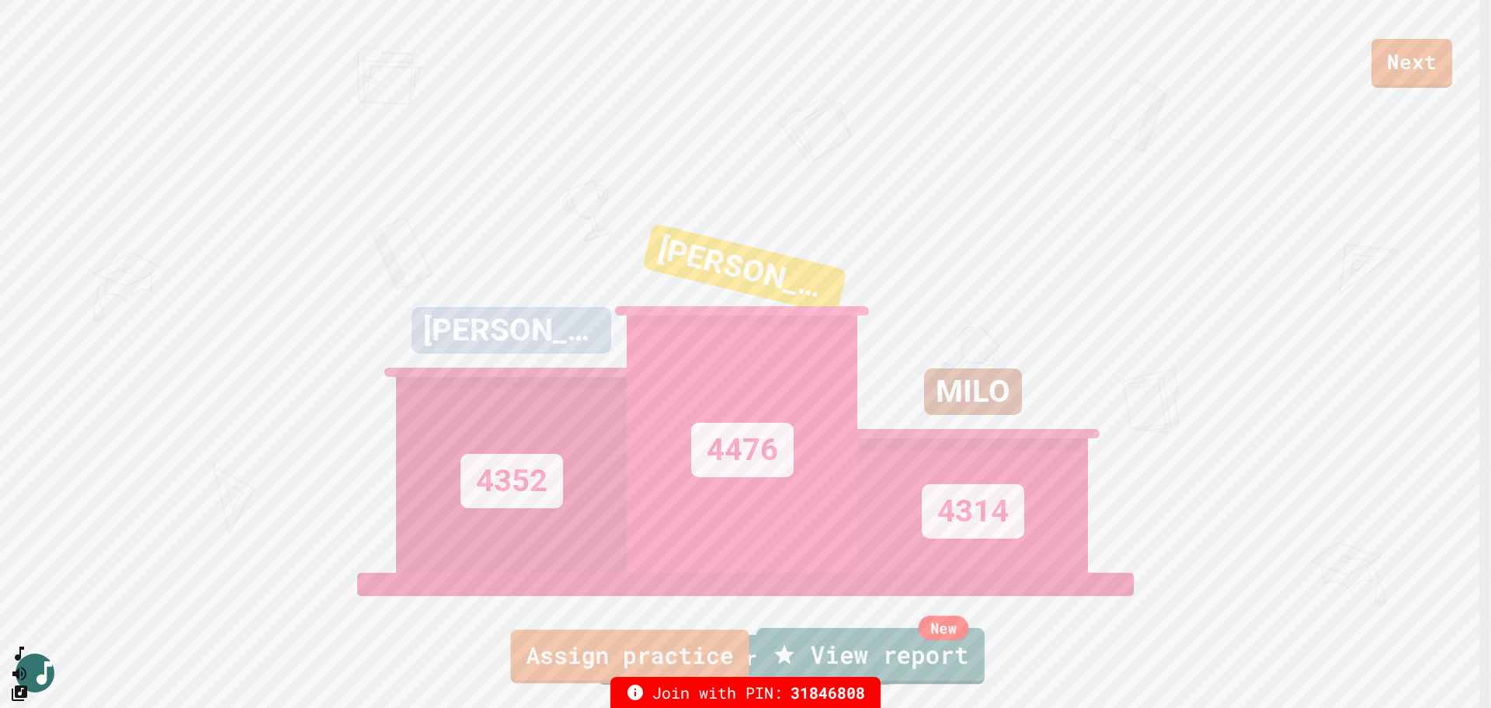
click at [857, 614] on link "New View report" at bounding box center [871, 656] width 228 height 56
click at [578, 614] on link "Assign practice" at bounding box center [630, 655] width 236 height 56
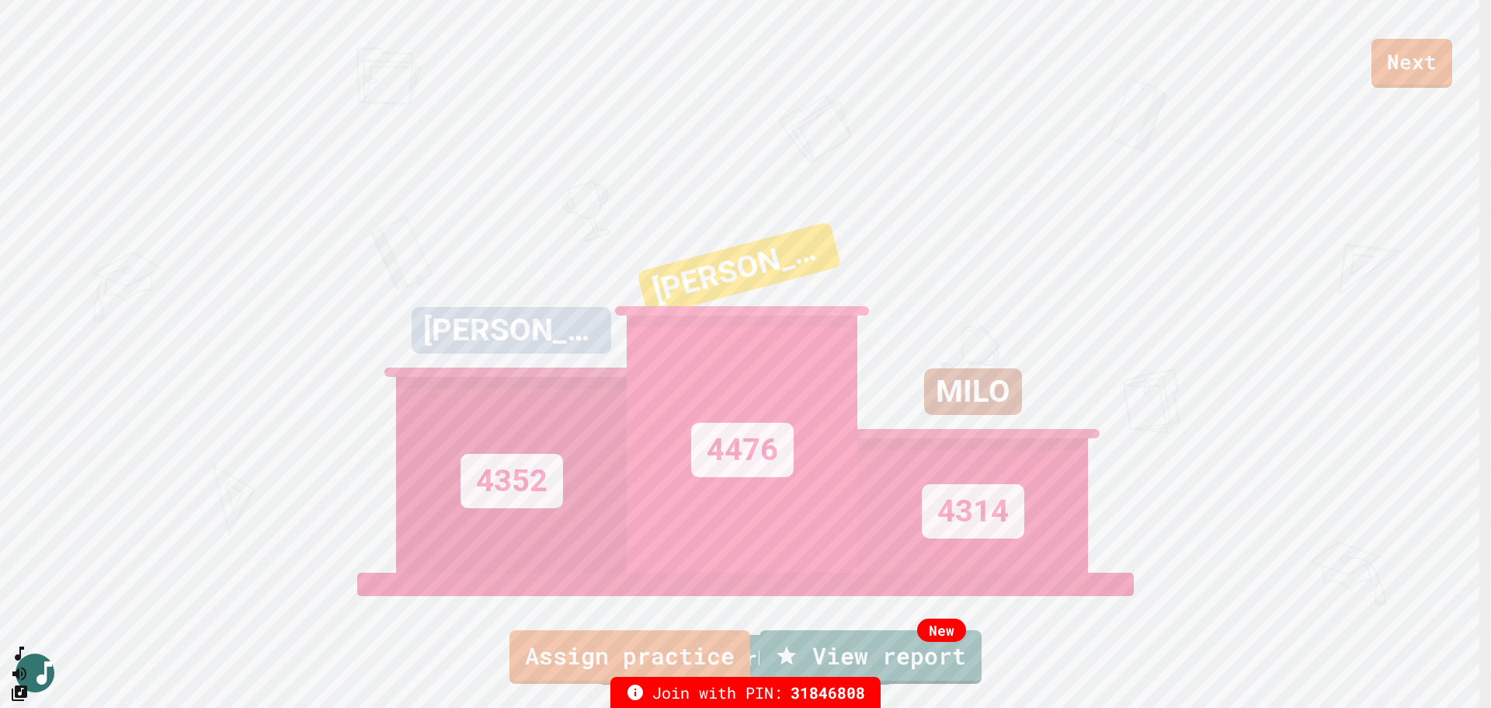
drag, startPoint x: 748, startPoint y: 500, endPoint x: 1006, endPoint y: 377, distance: 285.9
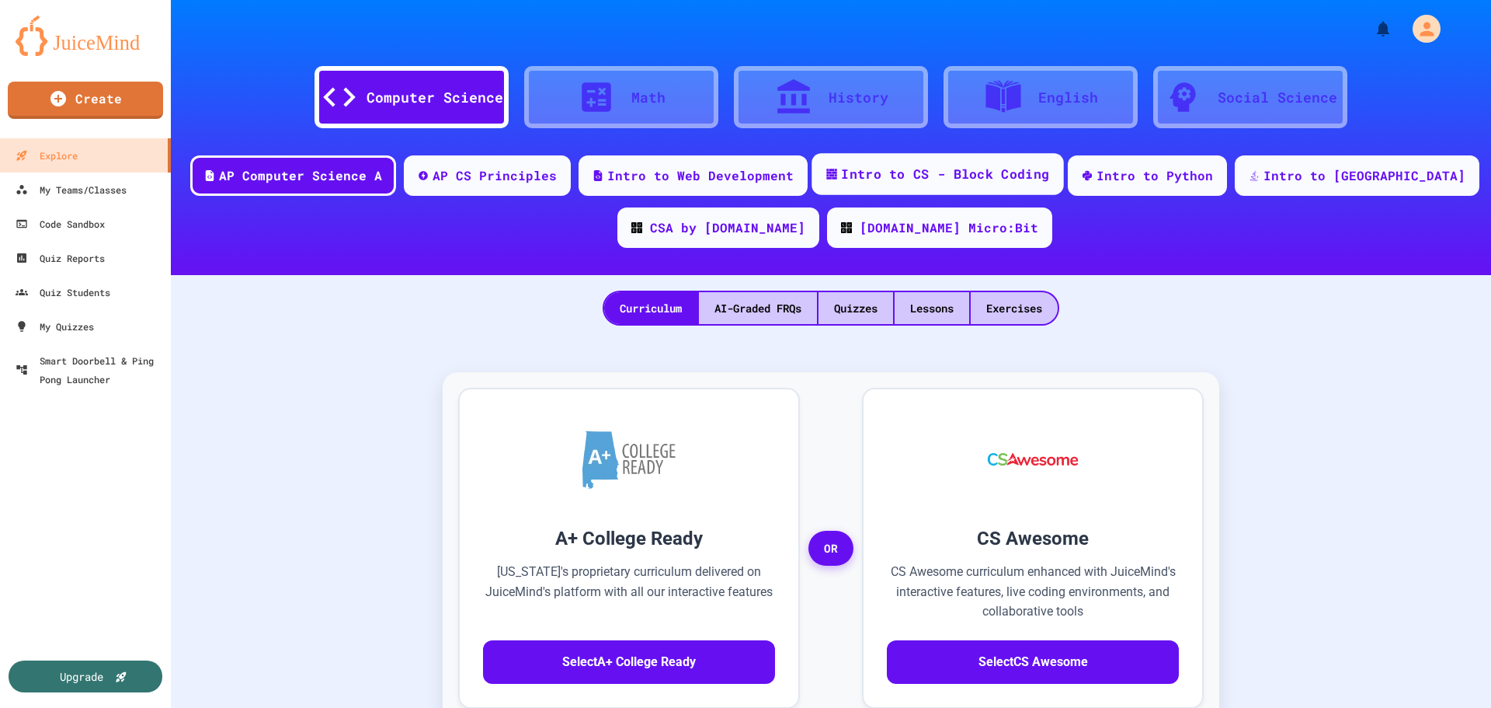
click at [968, 176] on div "Intro to CS - Block Coding" at bounding box center [945, 174] width 208 height 19
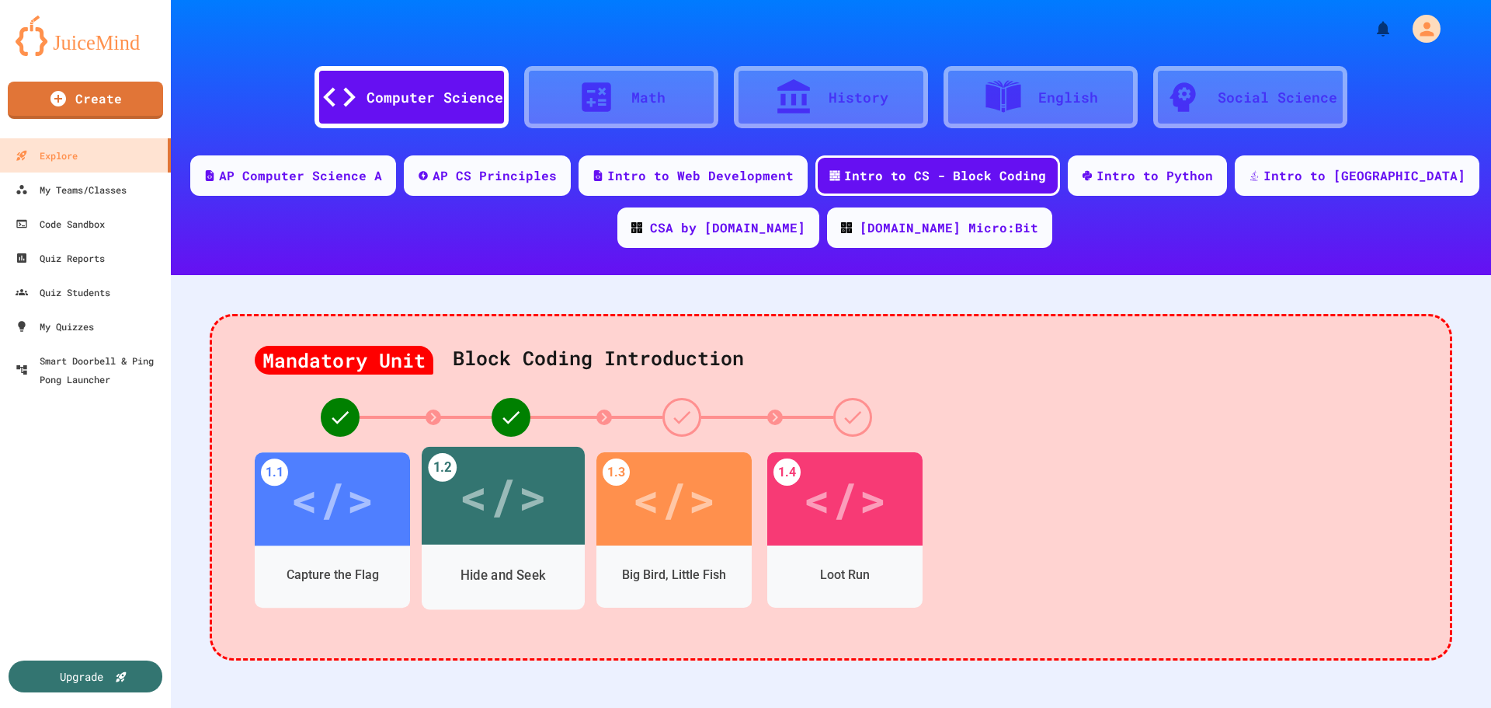
click at [514, 489] on div "</>" at bounding box center [503, 496] width 88 height 74
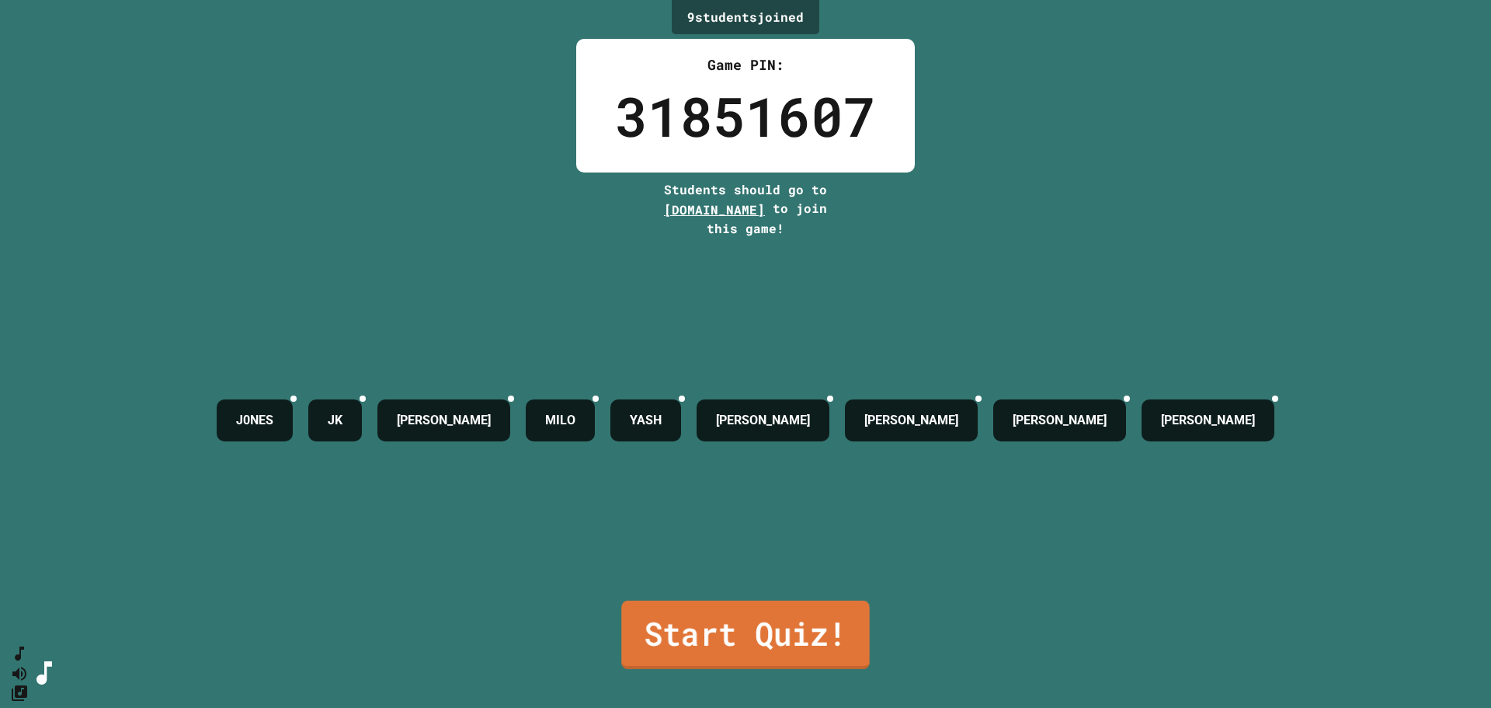
click at [750, 614] on link "Start Quiz!" at bounding box center [745, 634] width 249 height 68
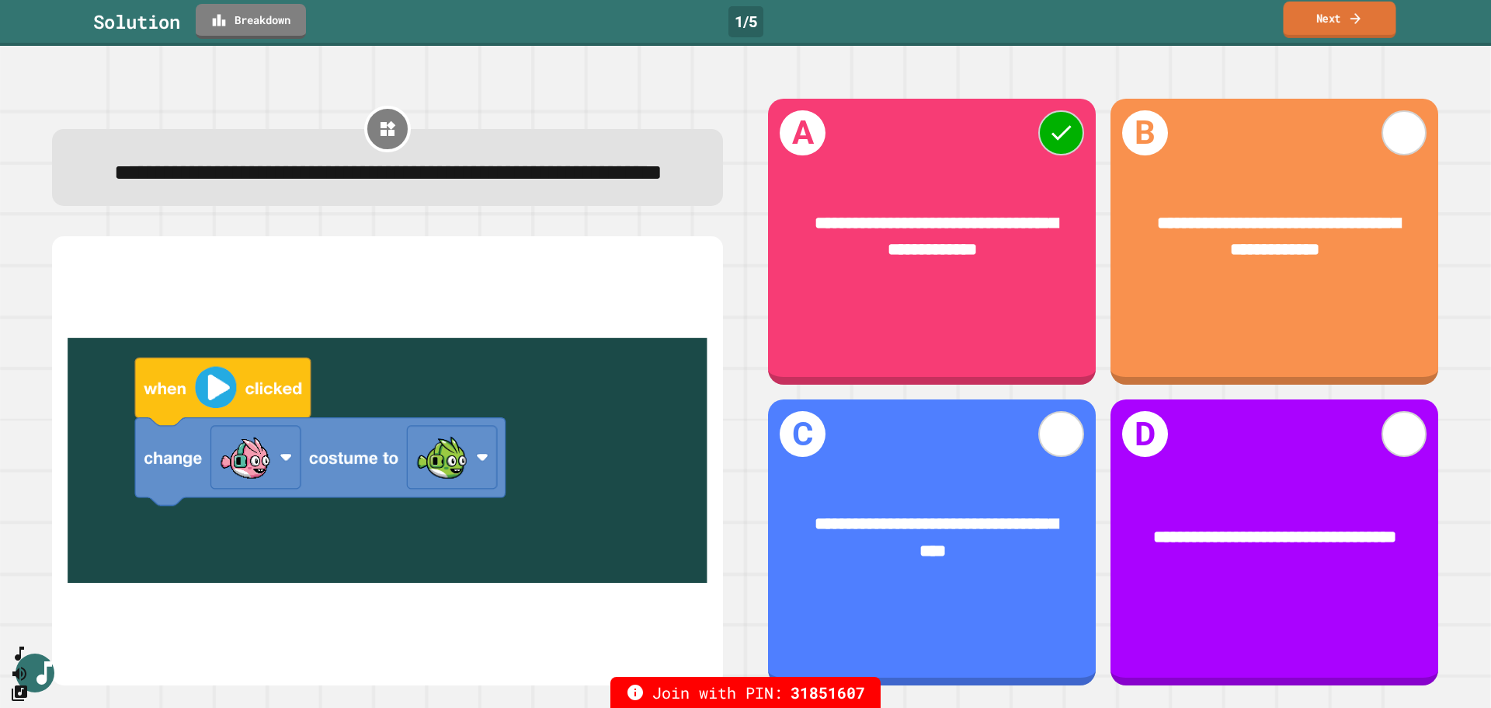
drag, startPoint x: 1298, startPoint y: 11, endPoint x: 1296, endPoint y: 2, distance: 9.6
click at [1192, 2] on link "Next" at bounding box center [1339, 20] width 113 height 37
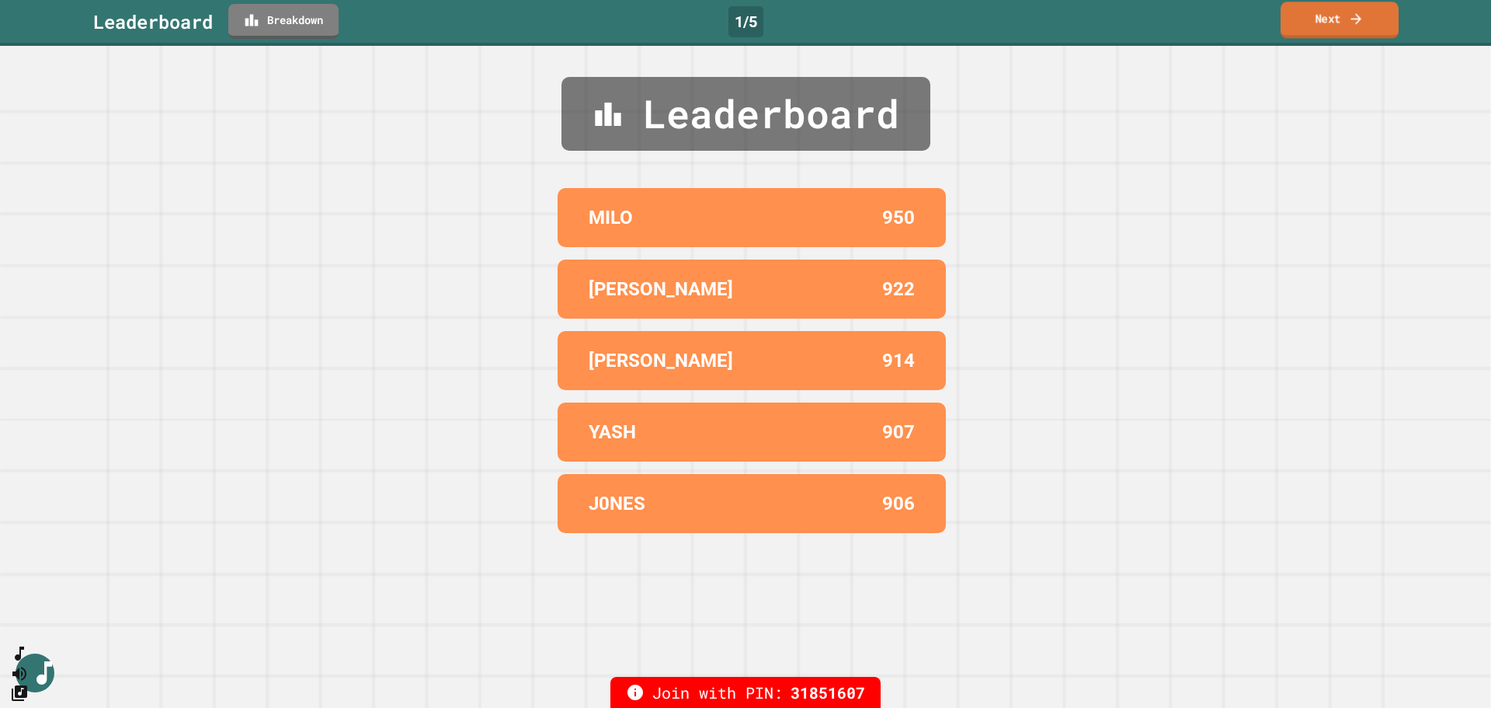
click at [1192, 25] on link "Next" at bounding box center [1340, 20] width 118 height 37
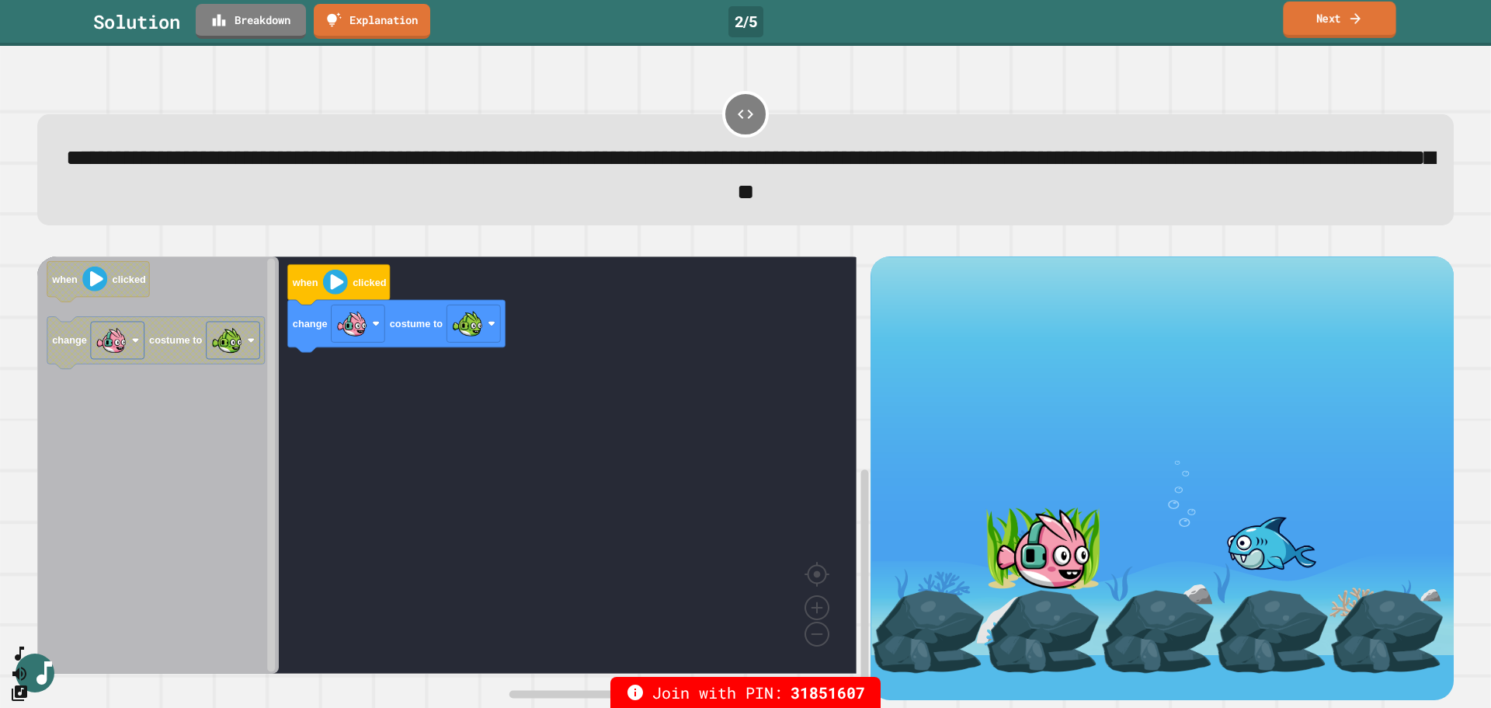
click at [1192, 24] on link "Next" at bounding box center [1339, 20] width 113 height 37
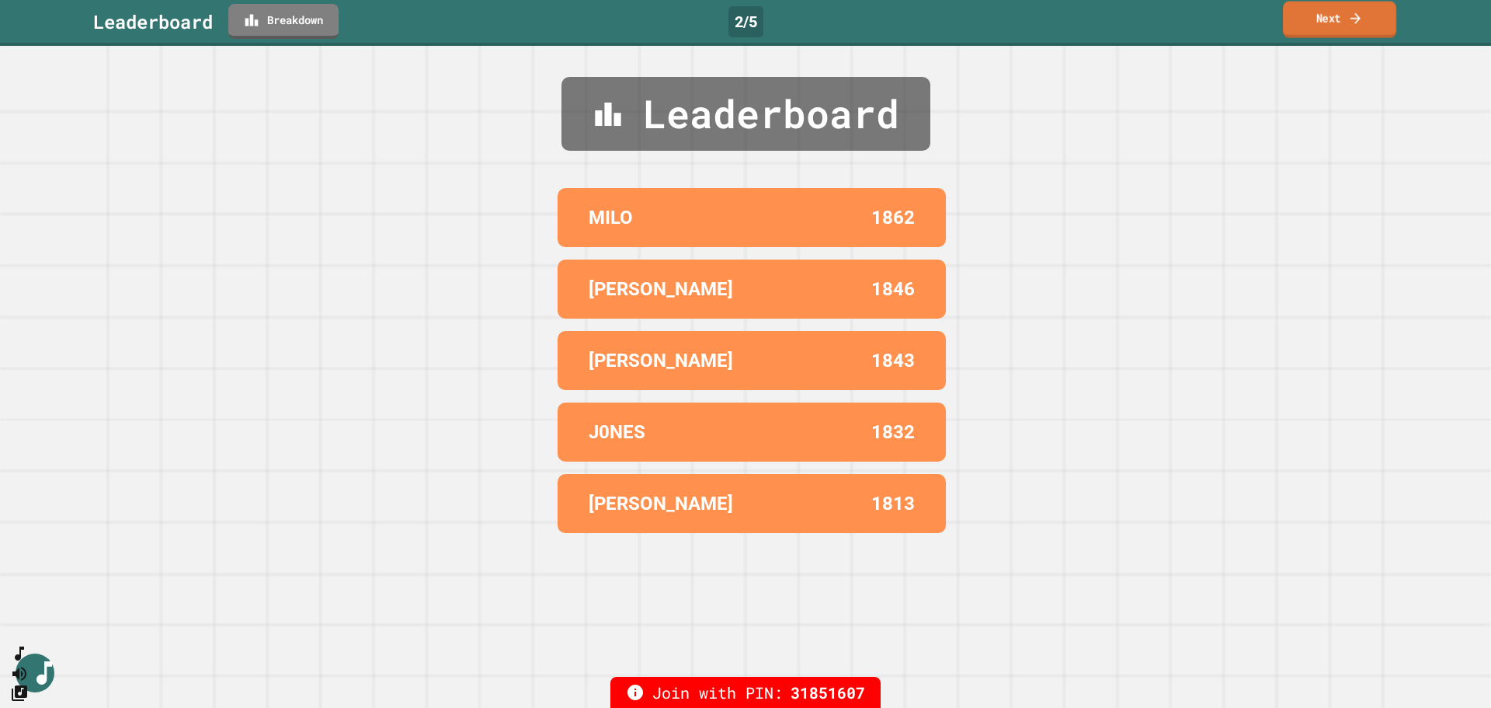
click at [1192, 17] on link "Next" at bounding box center [1339, 20] width 113 height 37
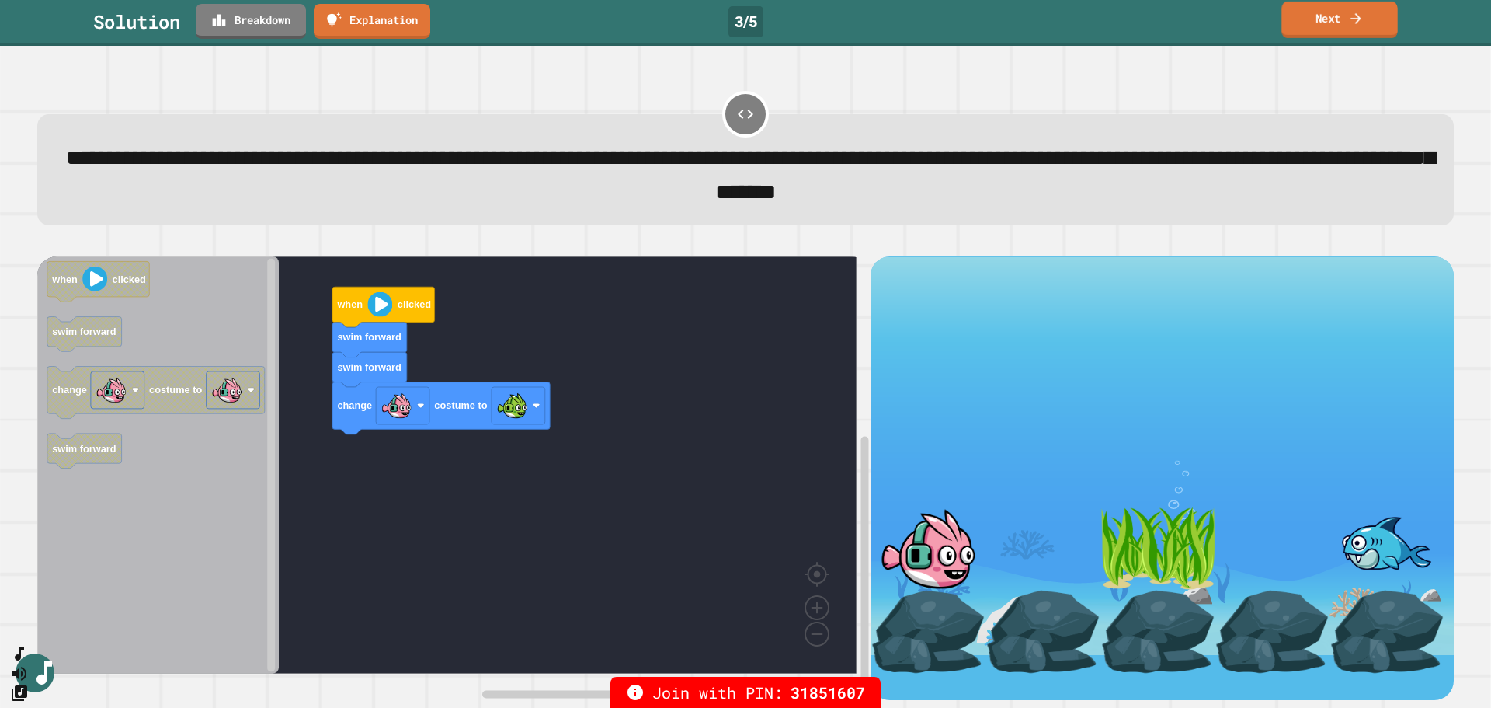
click at [1192, 13] on link "Next" at bounding box center [1340, 20] width 116 height 37
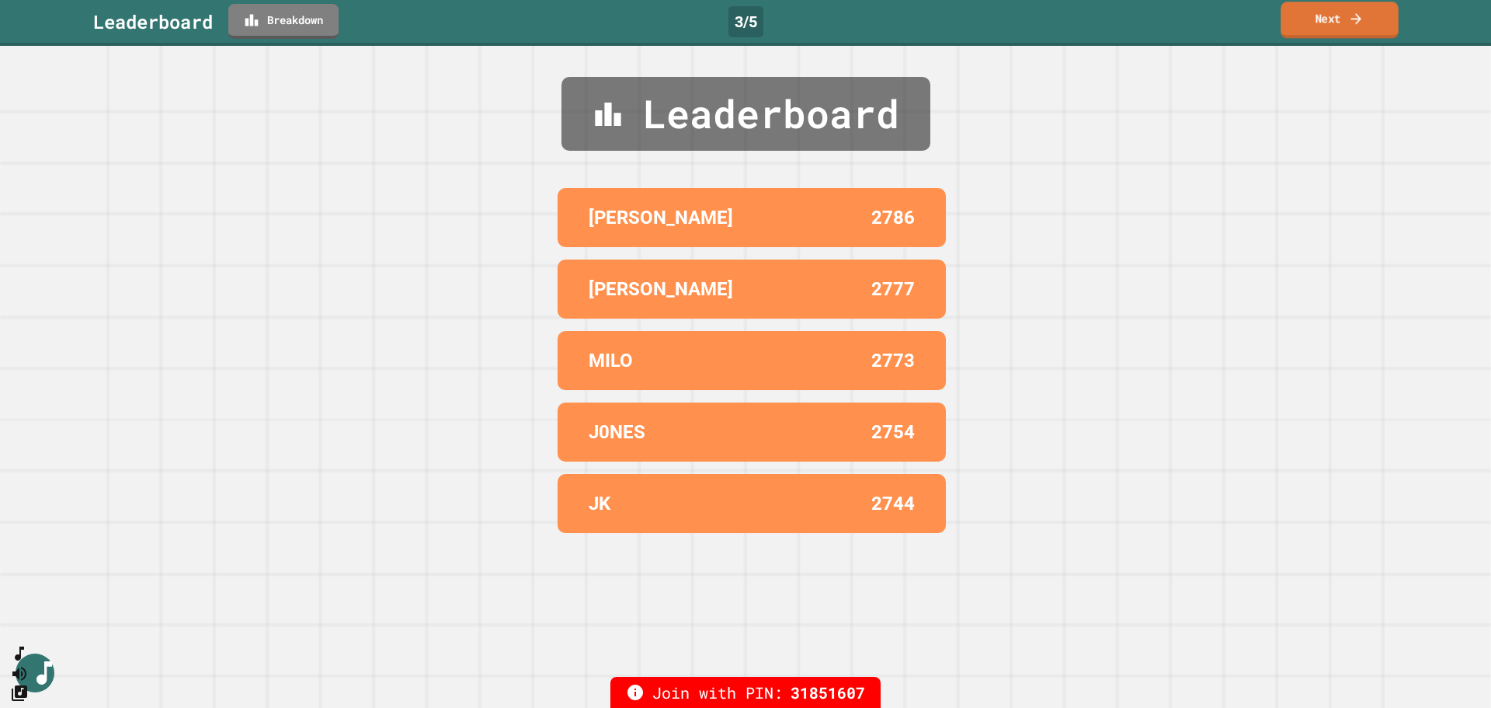
drag, startPoint x: 1322, startPoint y: 13, endPoint x: 1336, endPoint y: 19, distance: 15.3
click at [1192, 19] on link "Next" at bounding box center [1340, 20] width 118 height 37
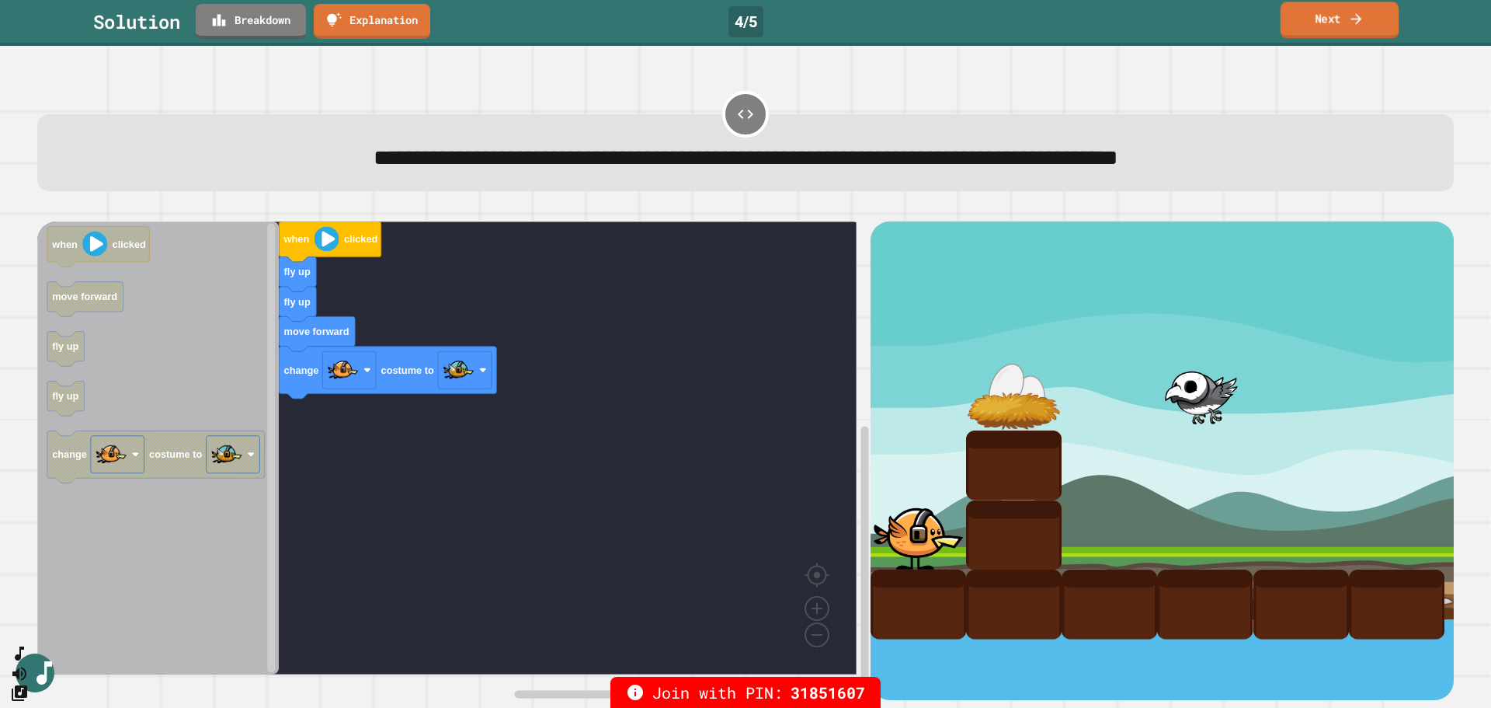
click at [1192, 16] on link "Next" at bounding box center [1340, 20] width 119 height 37
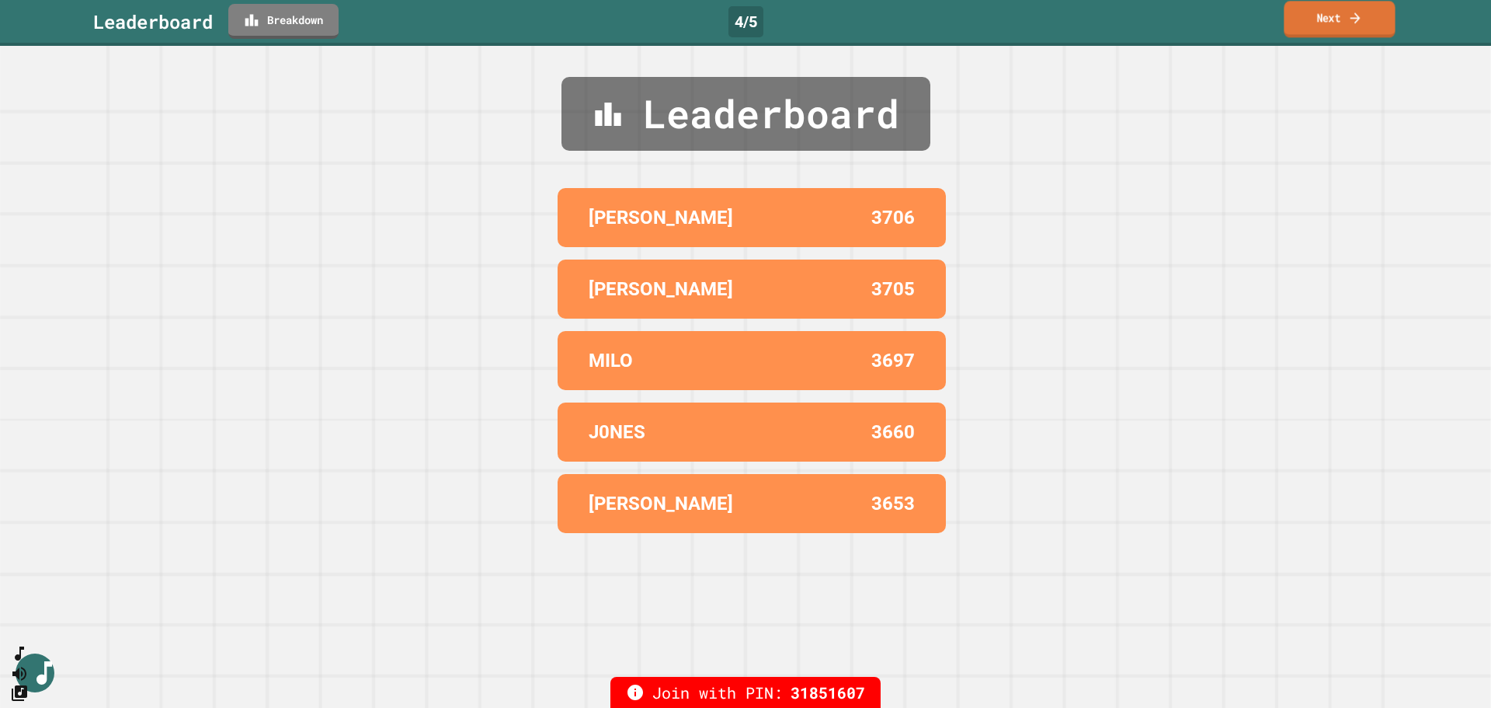
click at [1192, 13] on link "Next" at bounding box center [1339, 19] width 111 height 37
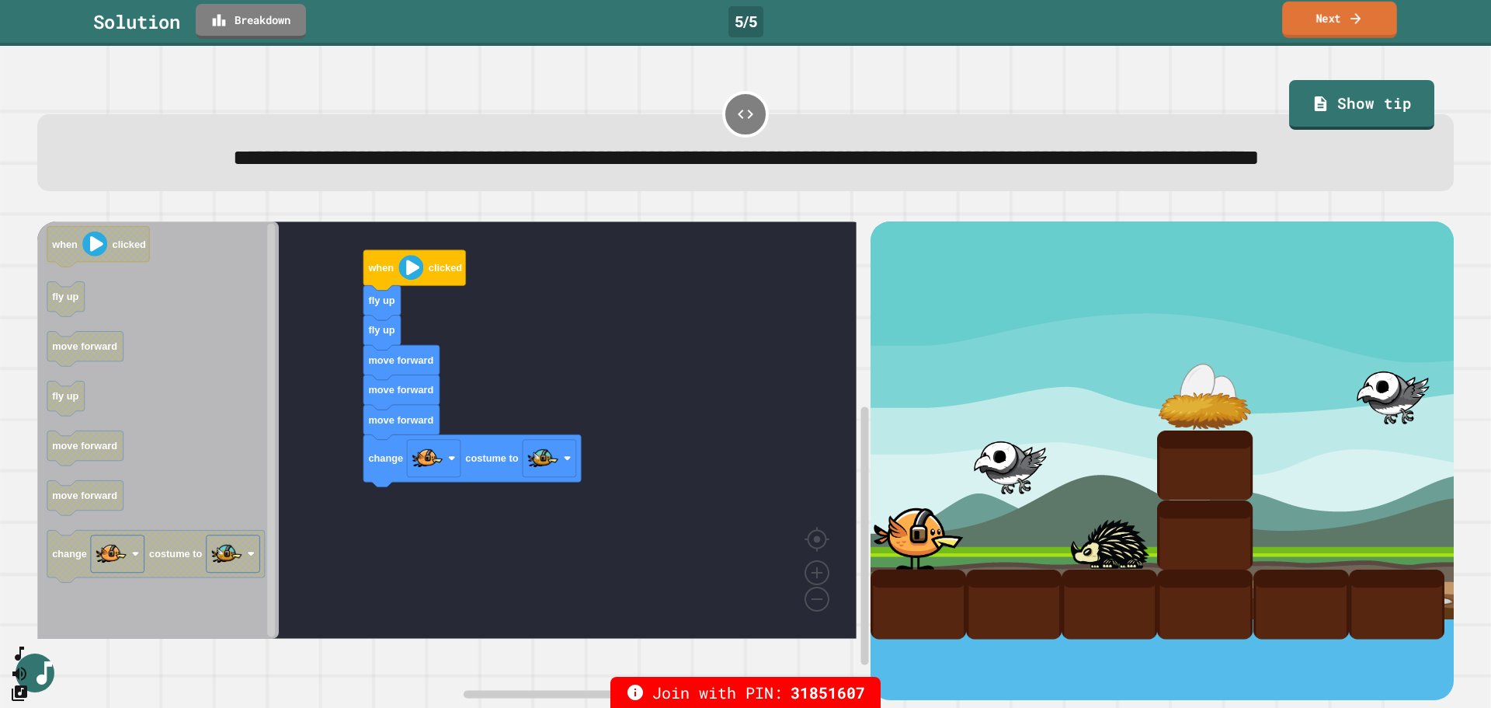
click at [1192, 12] on link "Next" at bounding box center [1339, 20] width 115 height 37
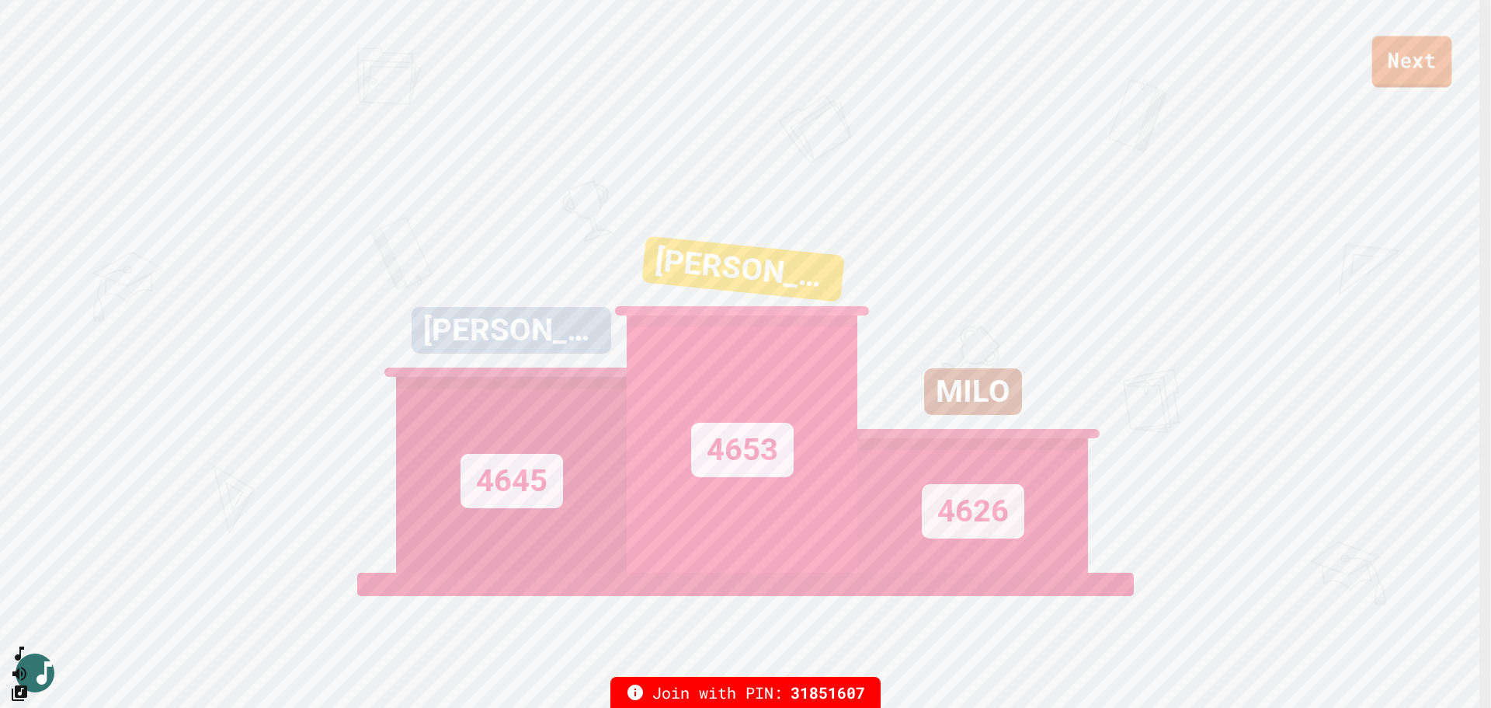
click at [1192, 63] on link "Next" at bounding box center [1412, 61] width 80 height 51
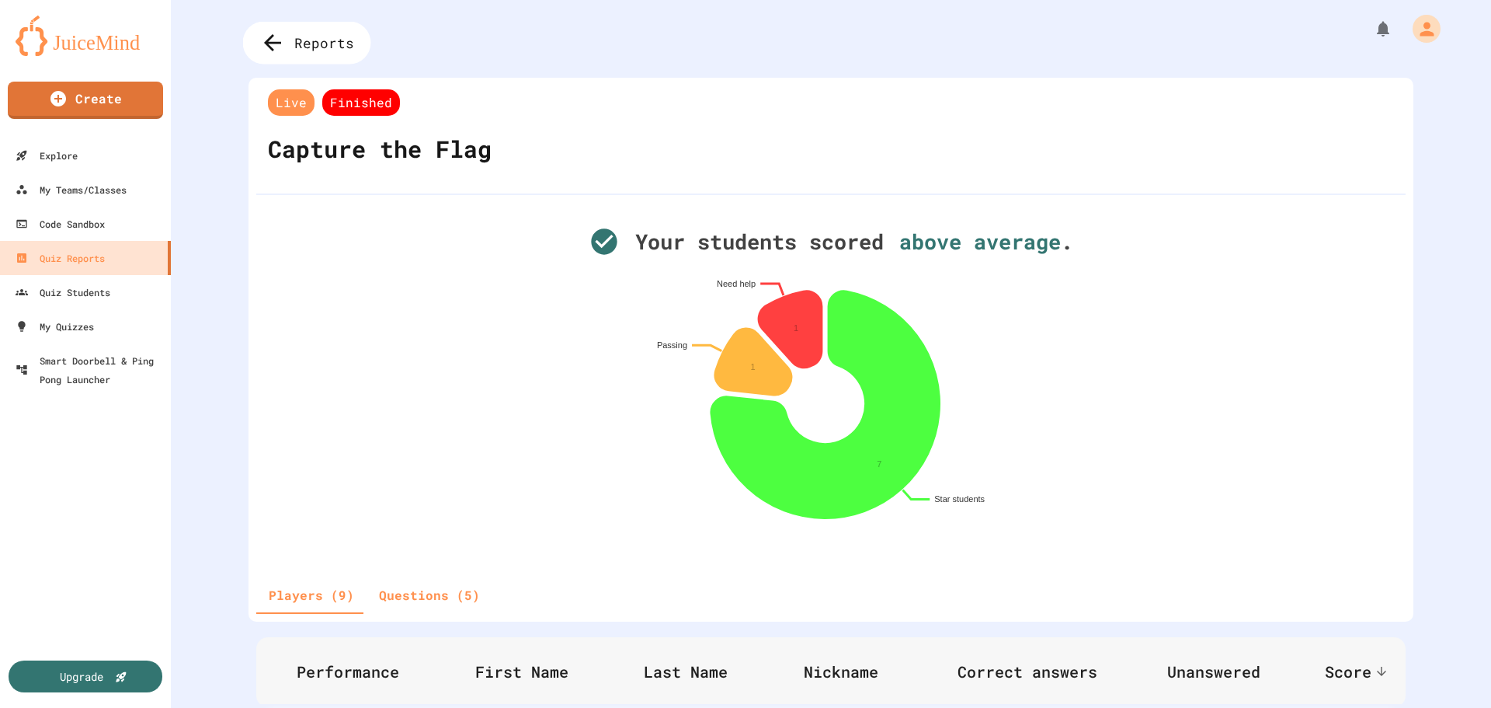
click at [332, 41] on span "Reports" at bounding box center [324, 43] width 60 height 20
